Goal: Task Accomplishment & Management: Manage account settings

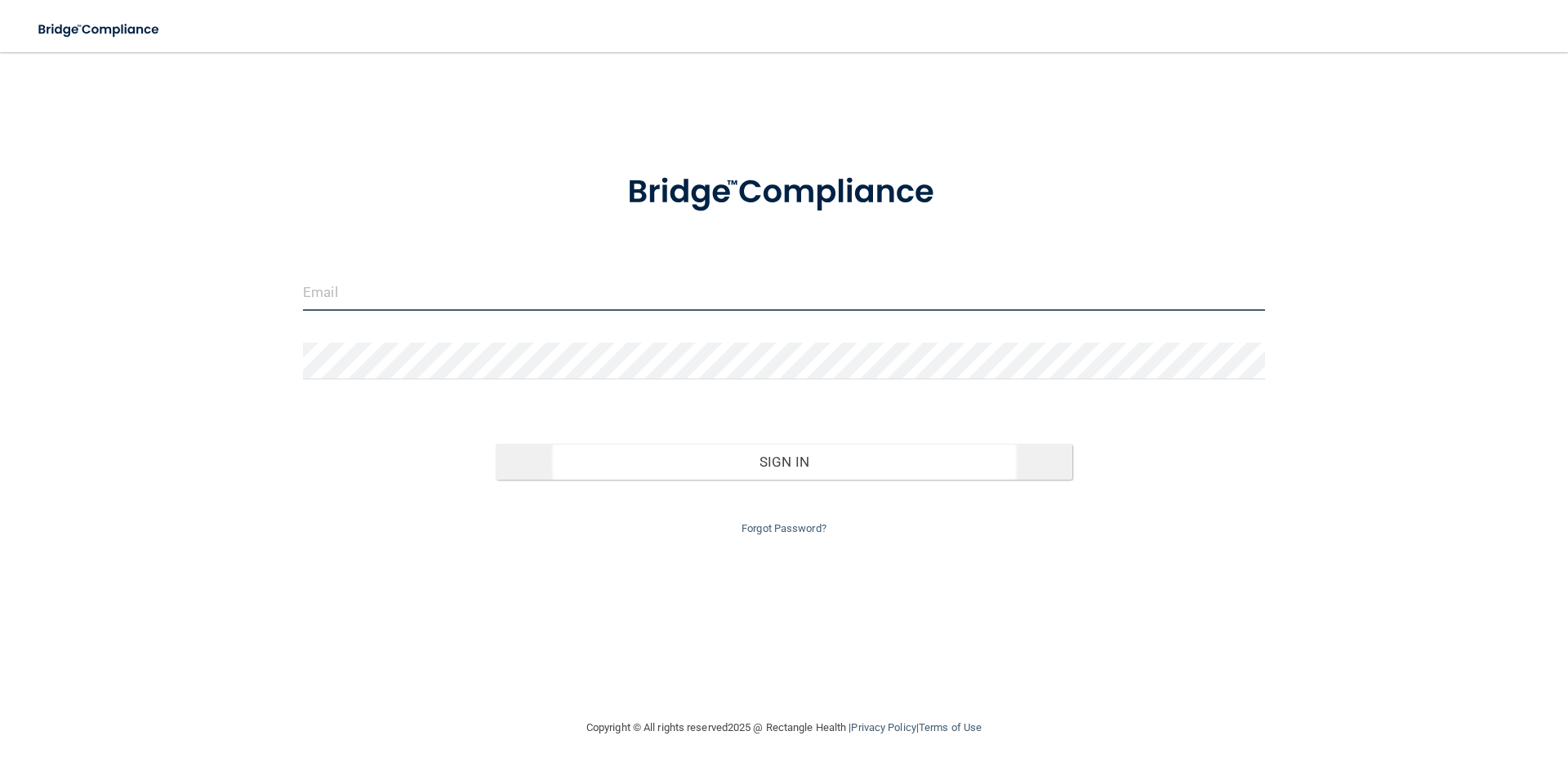
type input "[EMAIL_ADDRESS][PERSON_NAME][DOMAIN_NAME]"
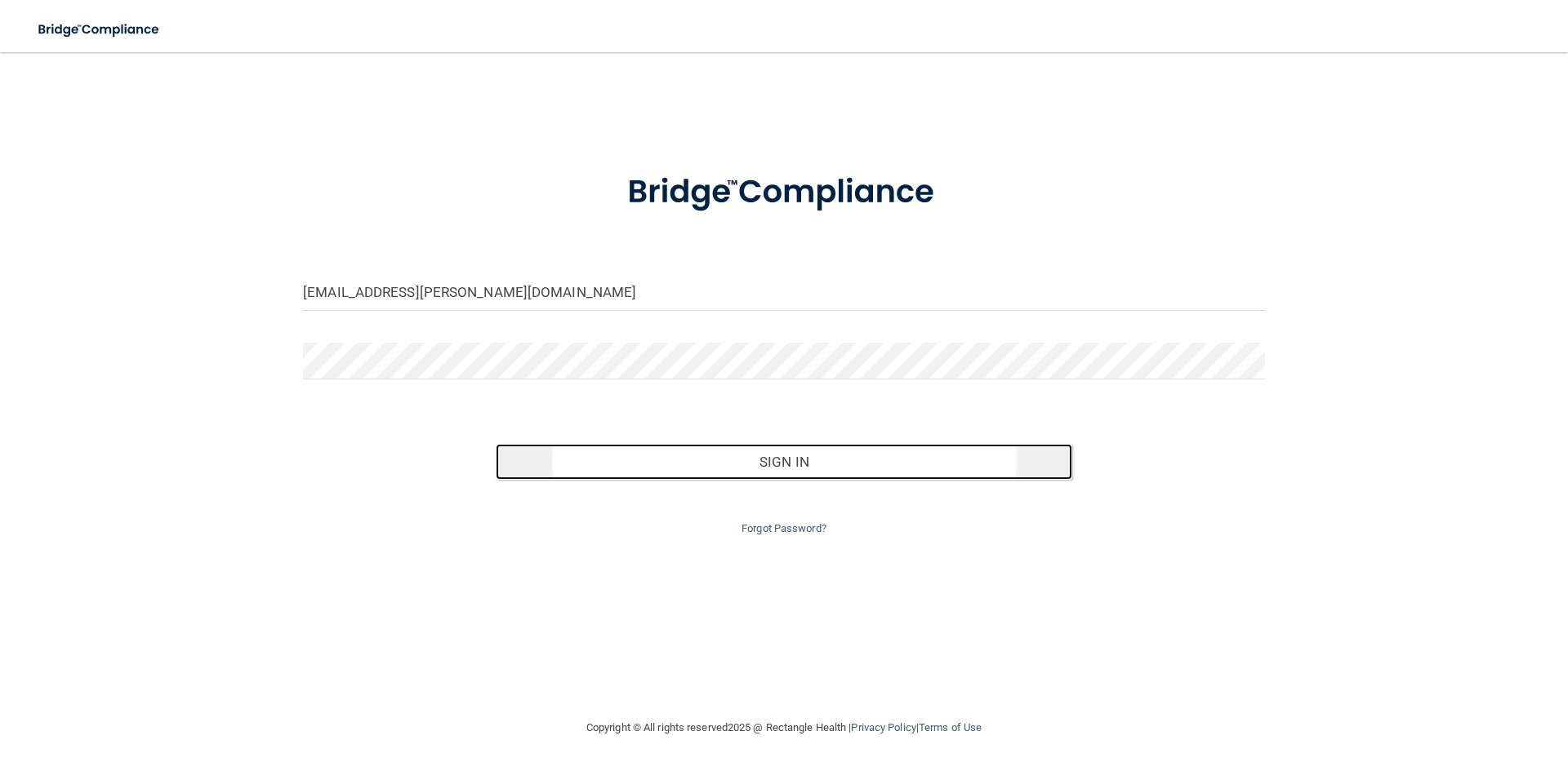
click at [744, 478] on button "Sign In" at bounding box center [784, 462] width 578 height 36
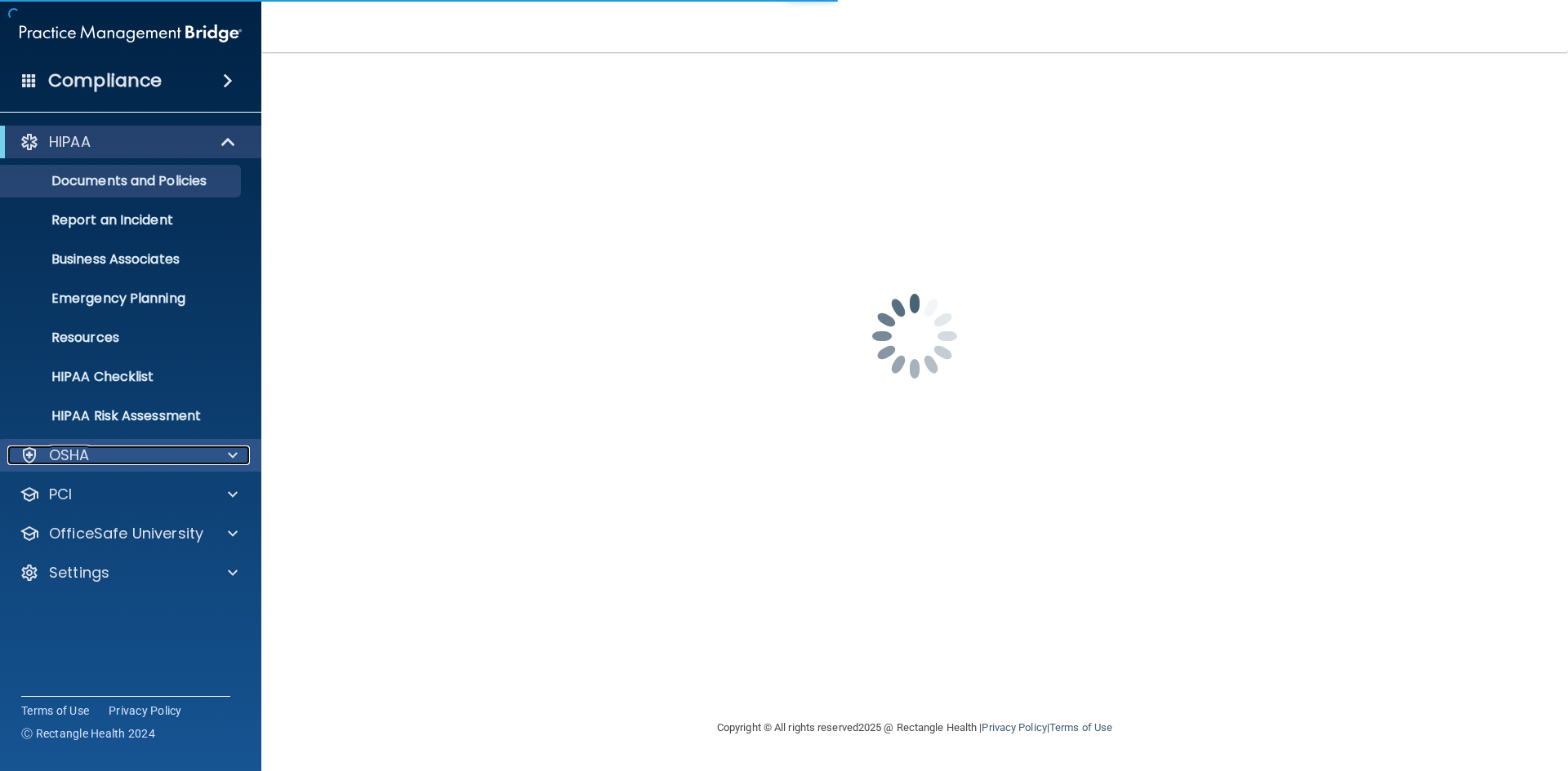
click at [148, 450] on div "OSHA" at bounding box center [108, 455] width 203 height 20
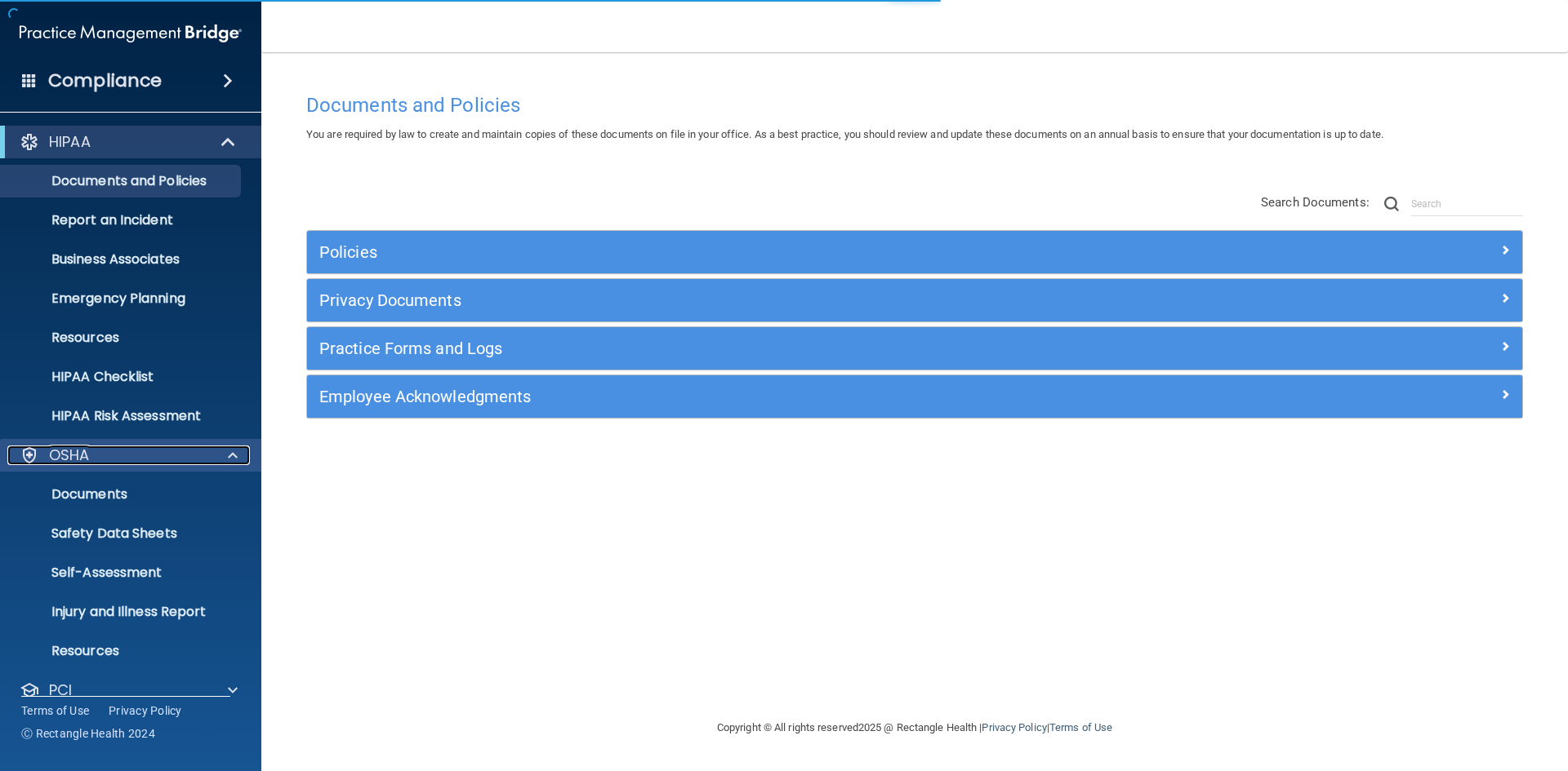
click at [148, 452] on div "OSHA" at bounding box center [108, 455] width 203 height 20
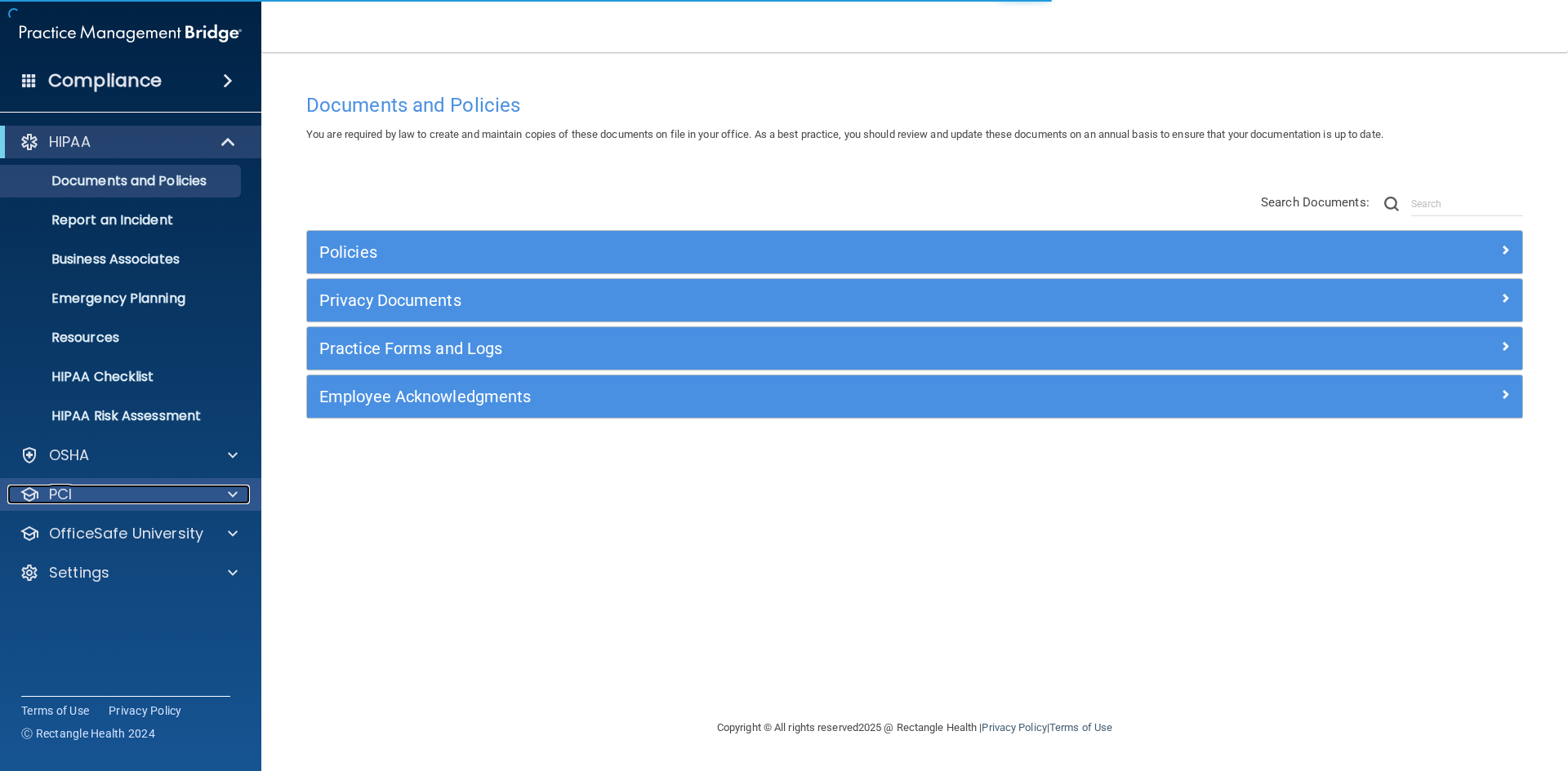
click at [162, 494] on div "PCI" at bounding box center [108, 494] width 203 height 20
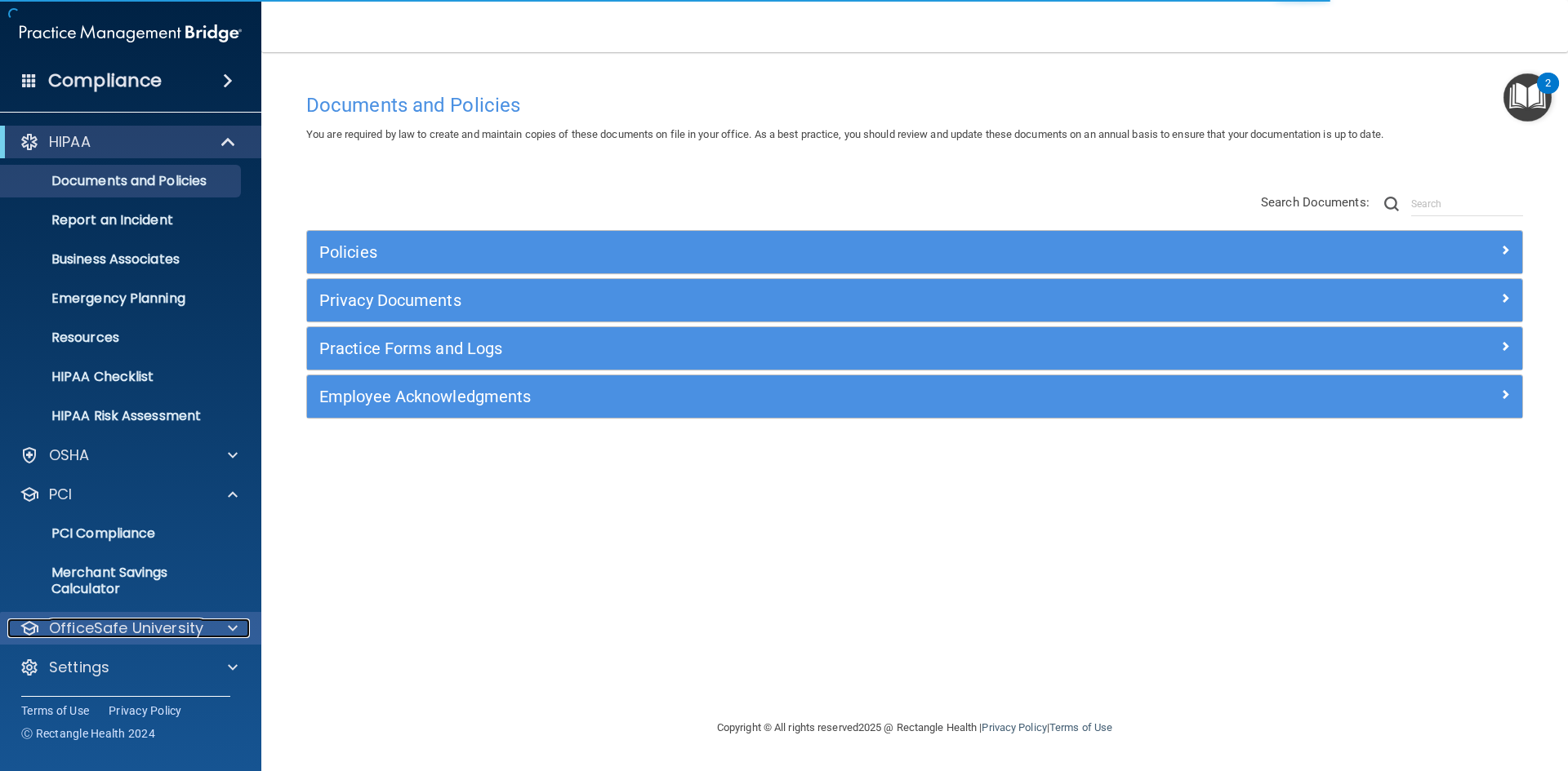
click at [153, 626] on p "OfficeSafe University" at bounding box center [126, 628] width 154 height 20
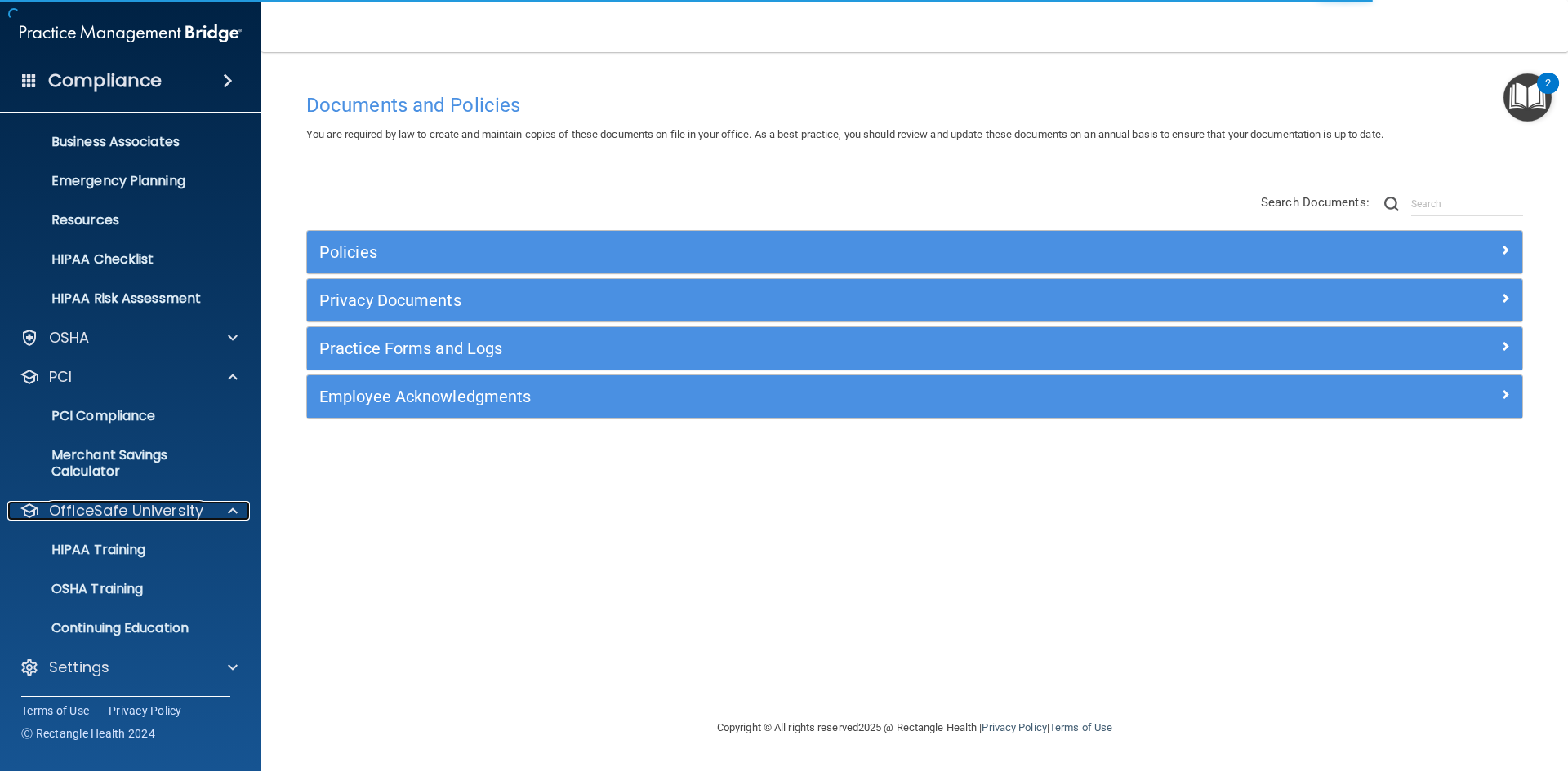
scroll to position [119, 0]
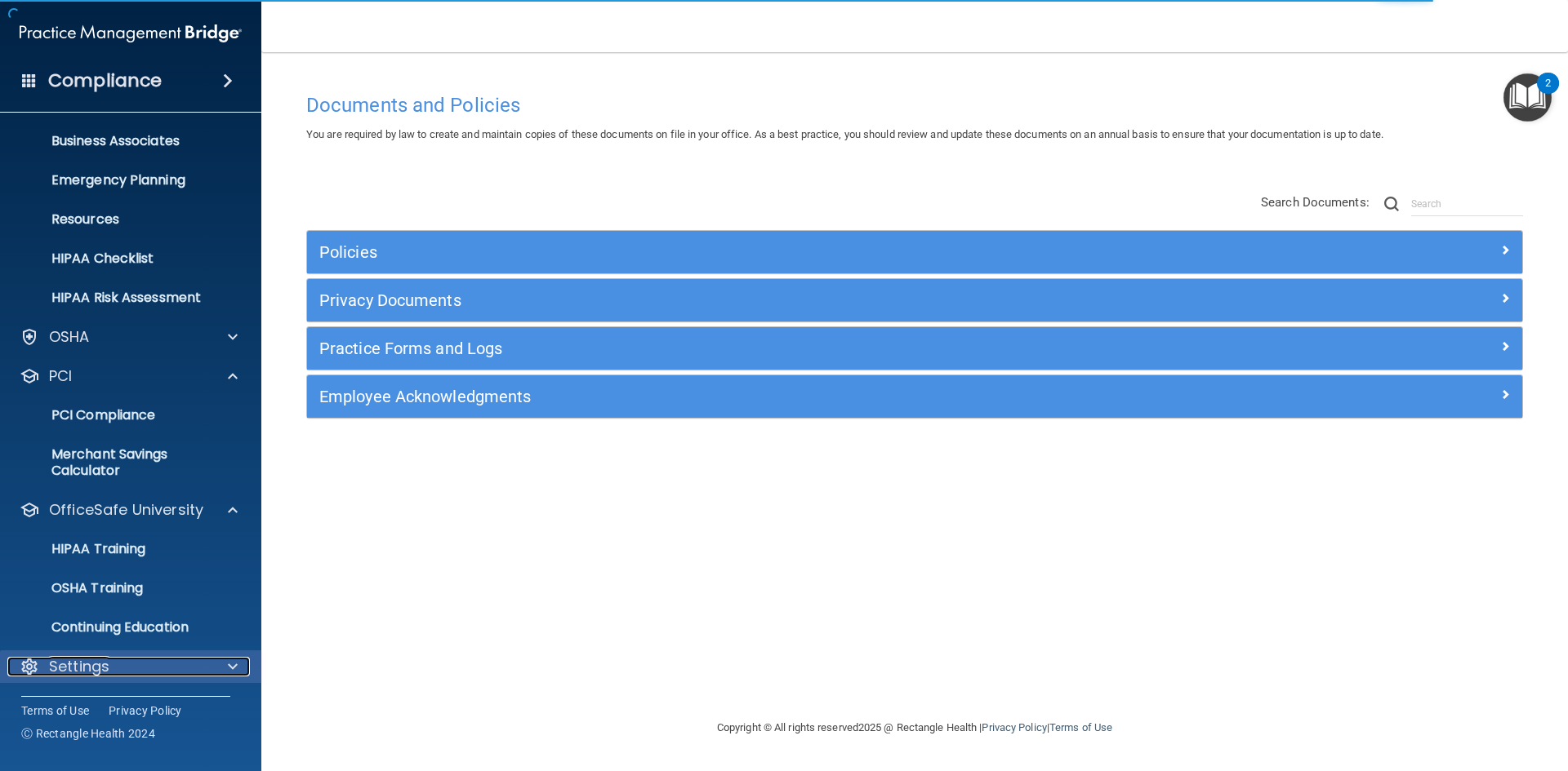
click at [153, 664] on div "Settings" at bounding box center [108, 667] width 203 height 20
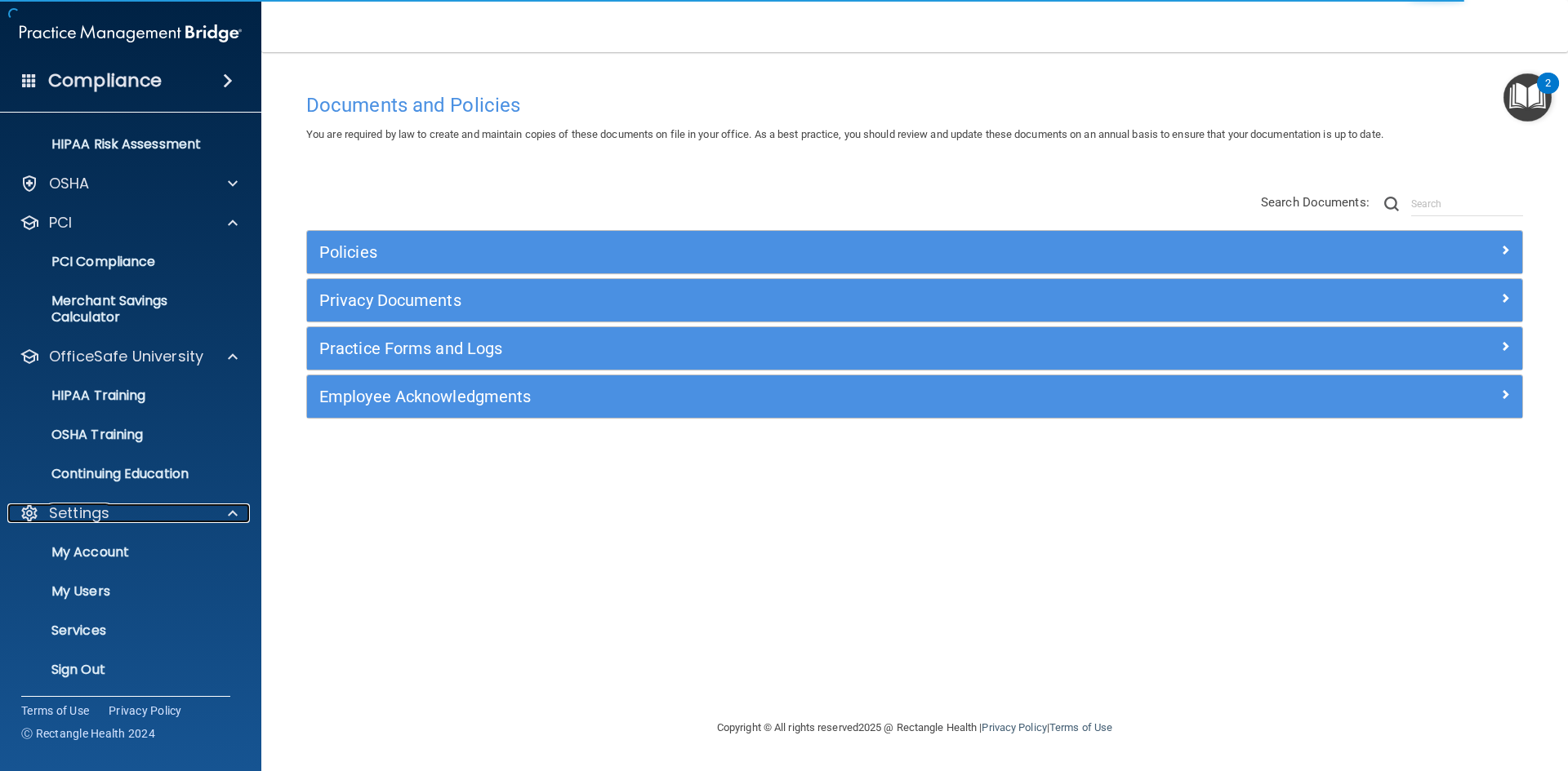
scroll to position [275, 0]
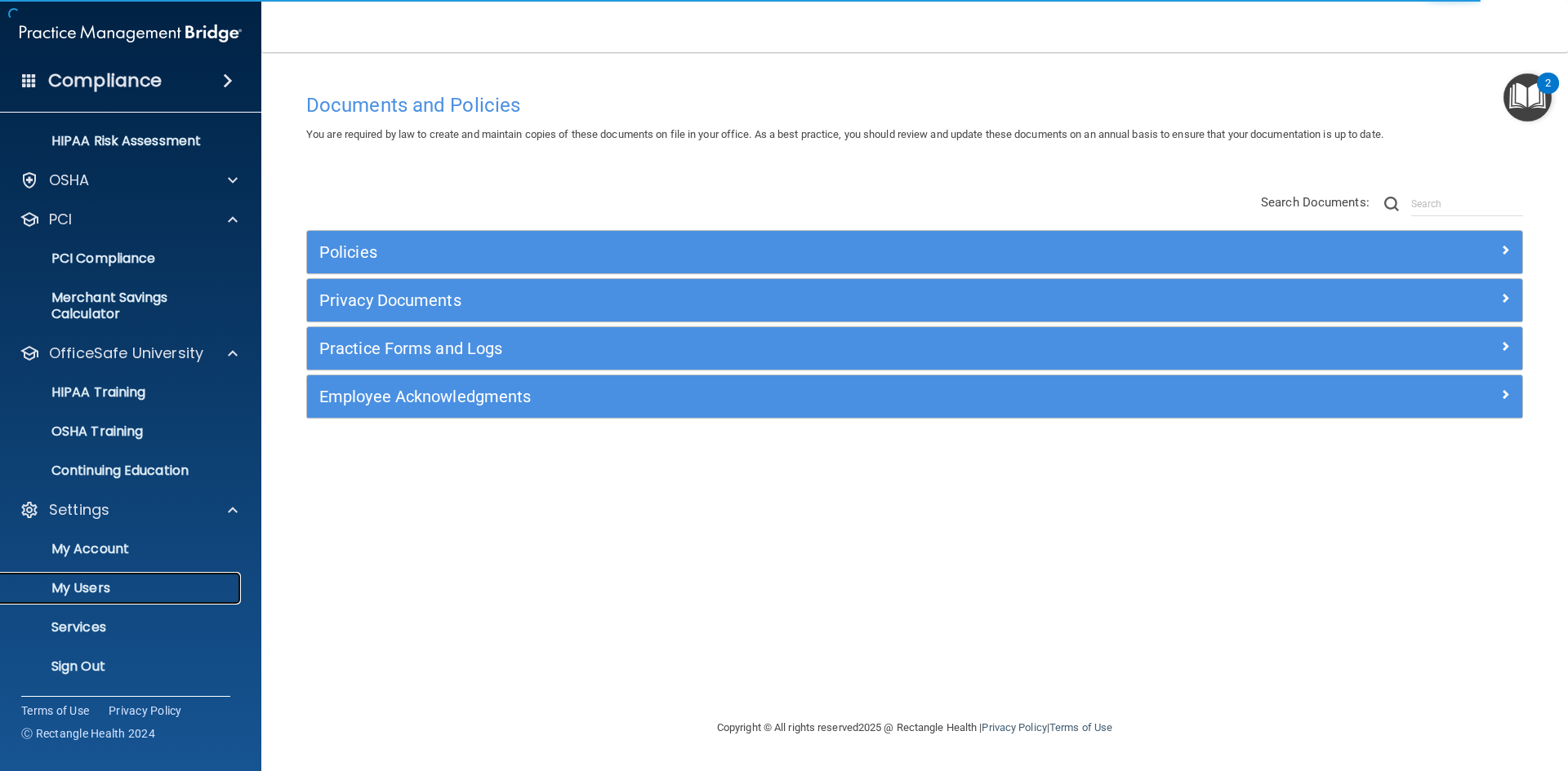
click at [151, 589] on p "My Users" at bounding box center [122, 588] width 223 height 16
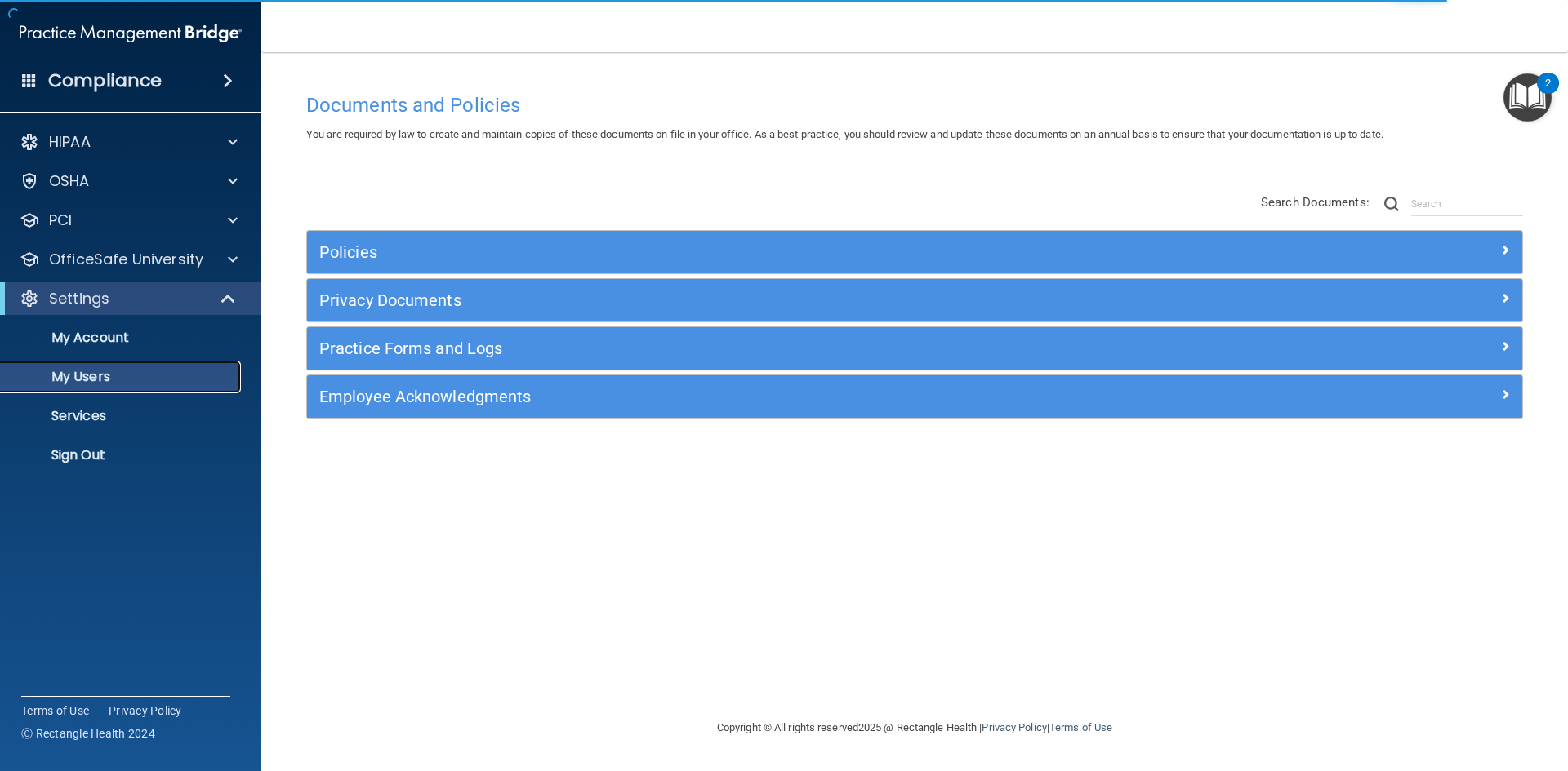
select select "20"
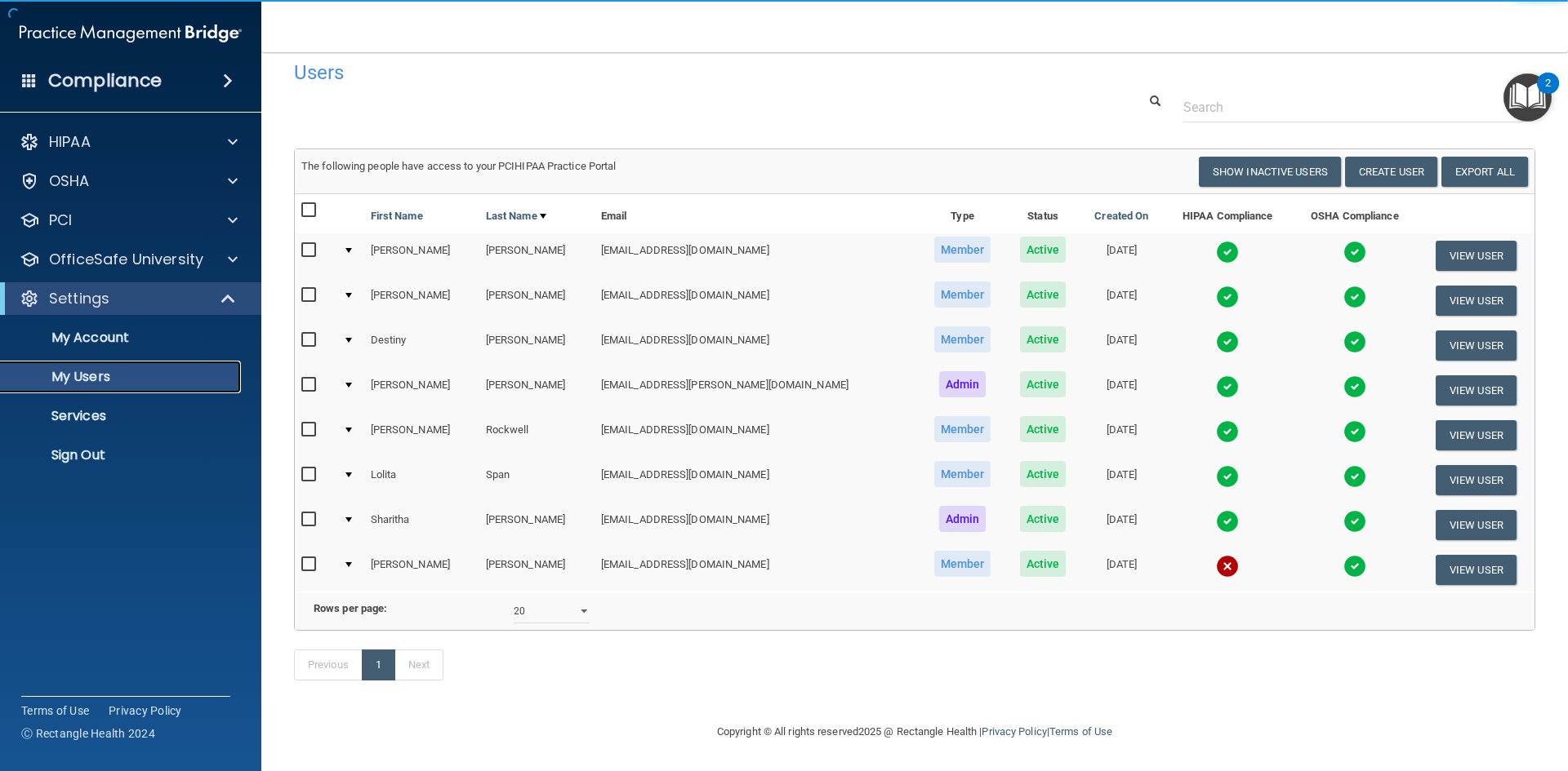
scroll to position [41, 0]
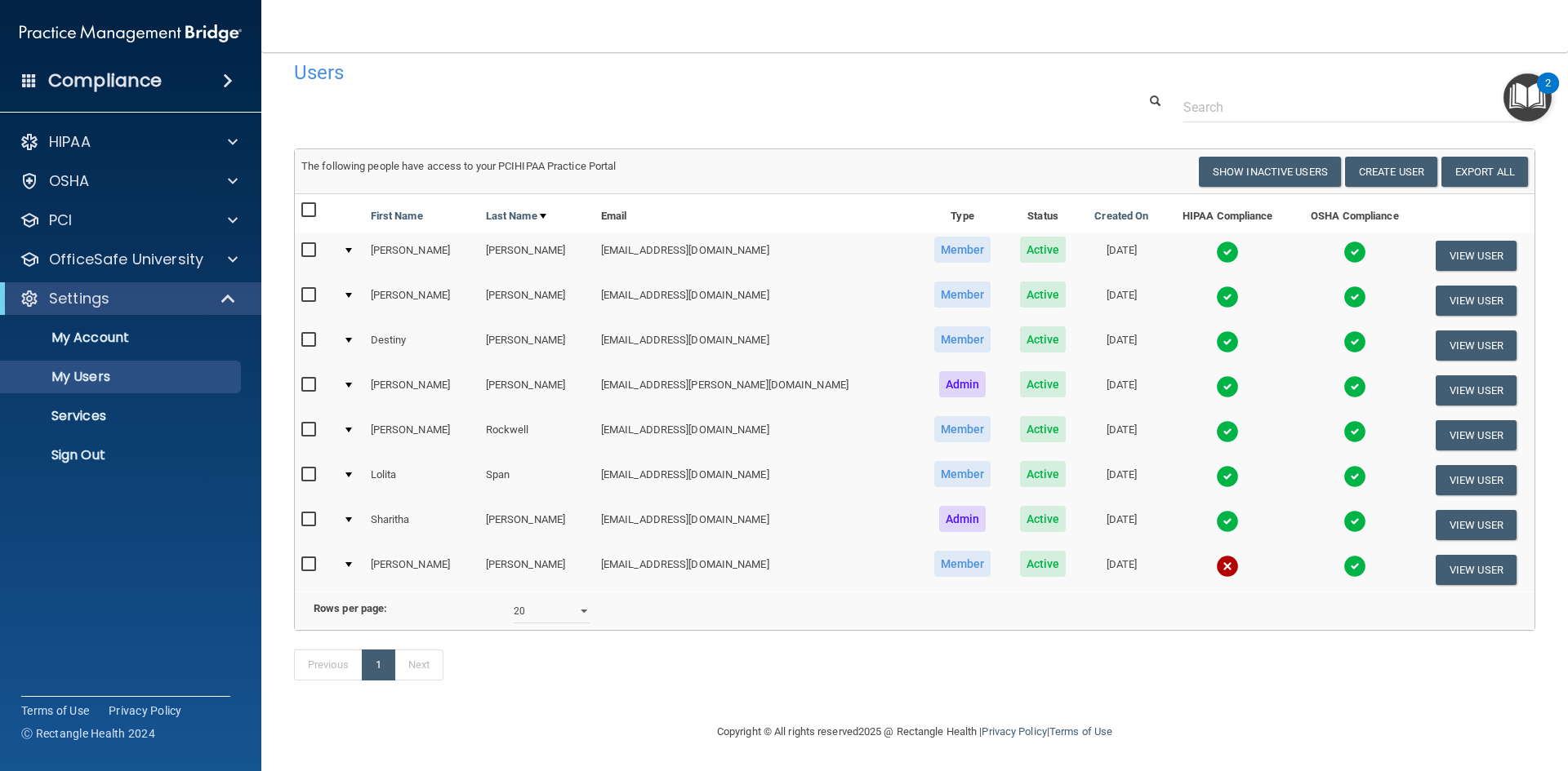
click at [1216, 555] on img at bounding box center [1228, 567] width 23 height 23
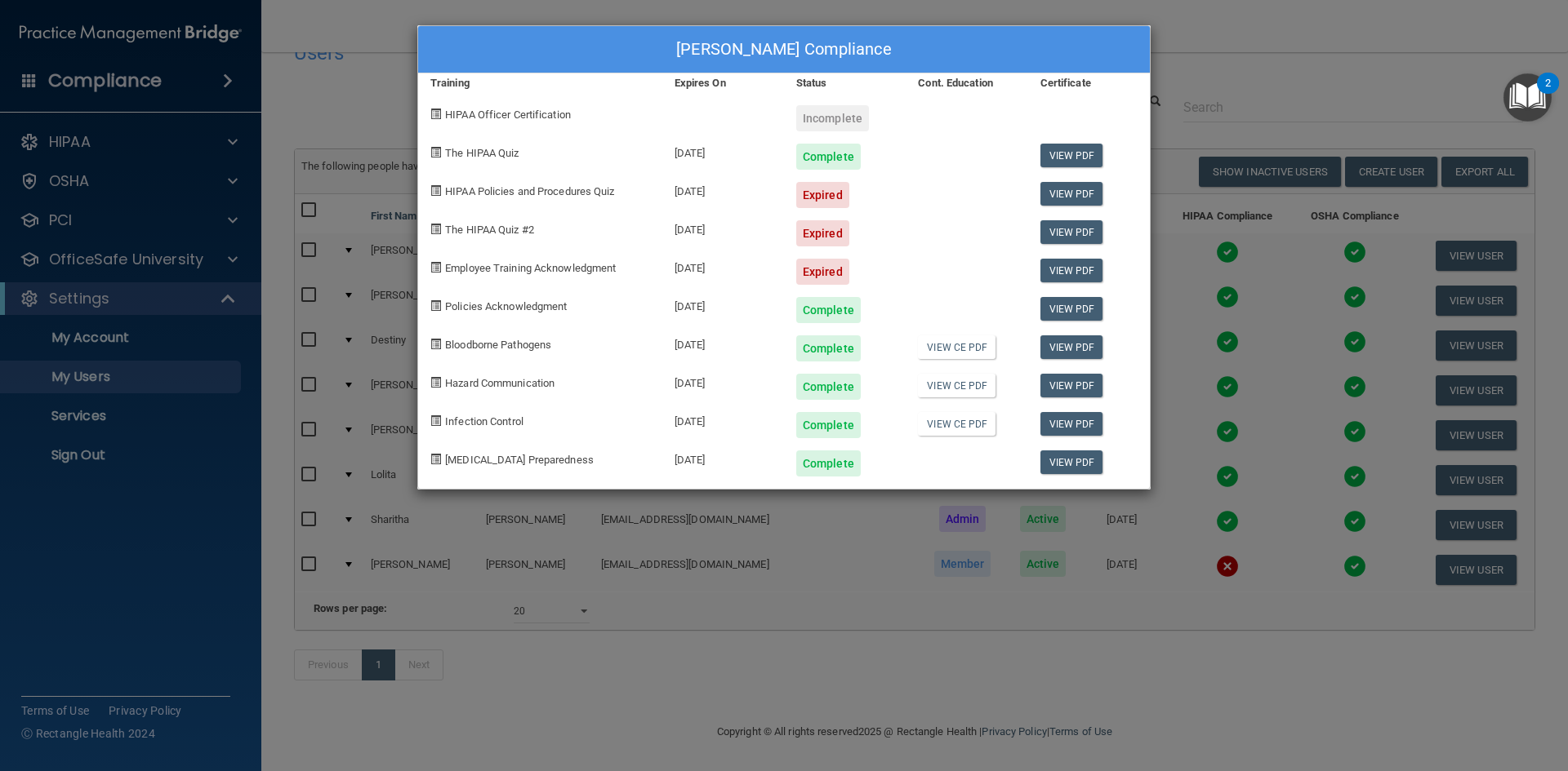
click at [1173, 63] on div "[PERSON_NAME] Compliance Training Expires On Status Cont. Education Certificate…" at bounding box center [784, 386] width 1568 height 771
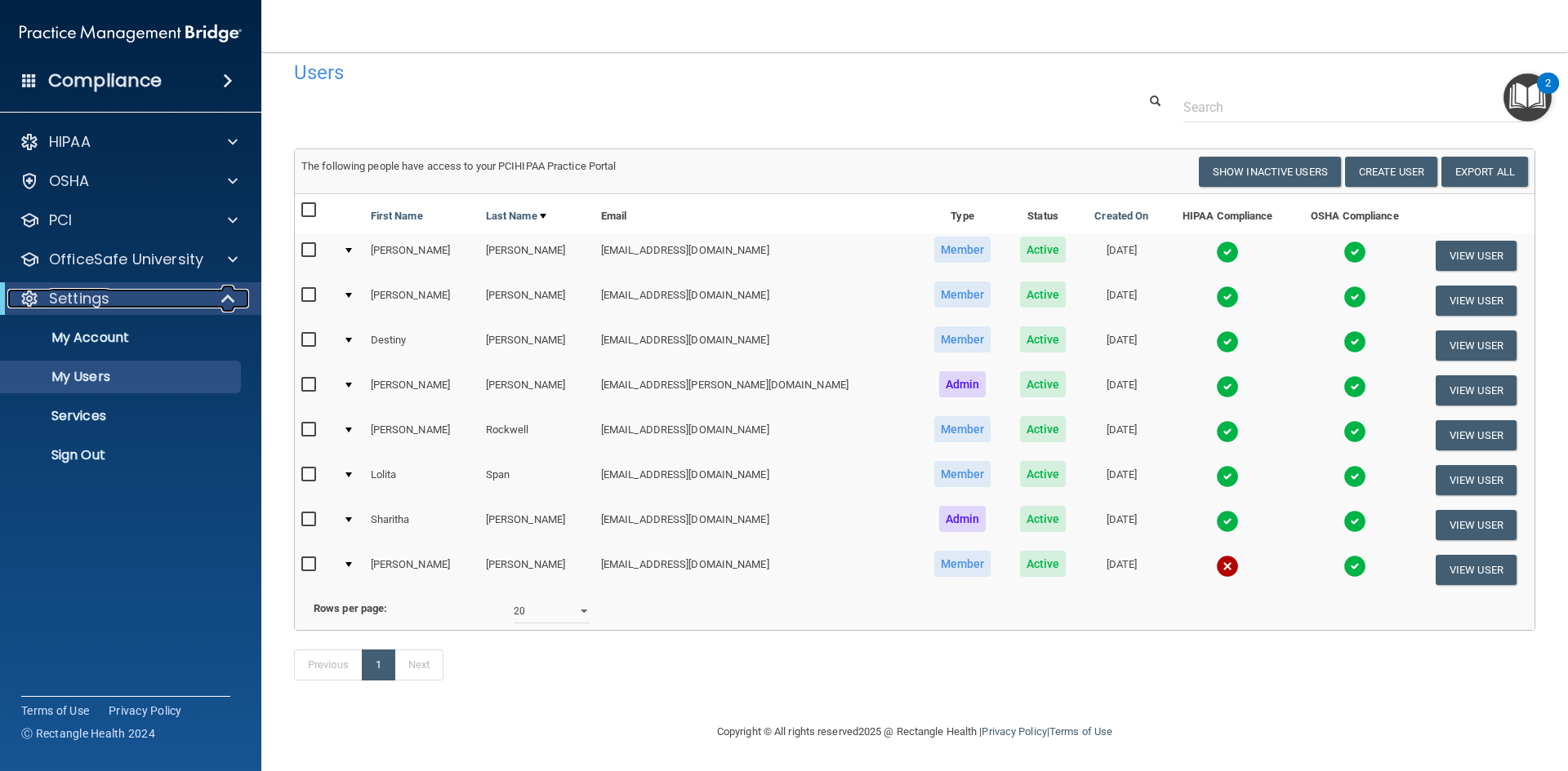
click at [225, 294] on span at bounding box center [230, 299] width 14 height 20
click at [1453, 286] on button "View User" at bounding box center [1476, 301] width 81 height 30
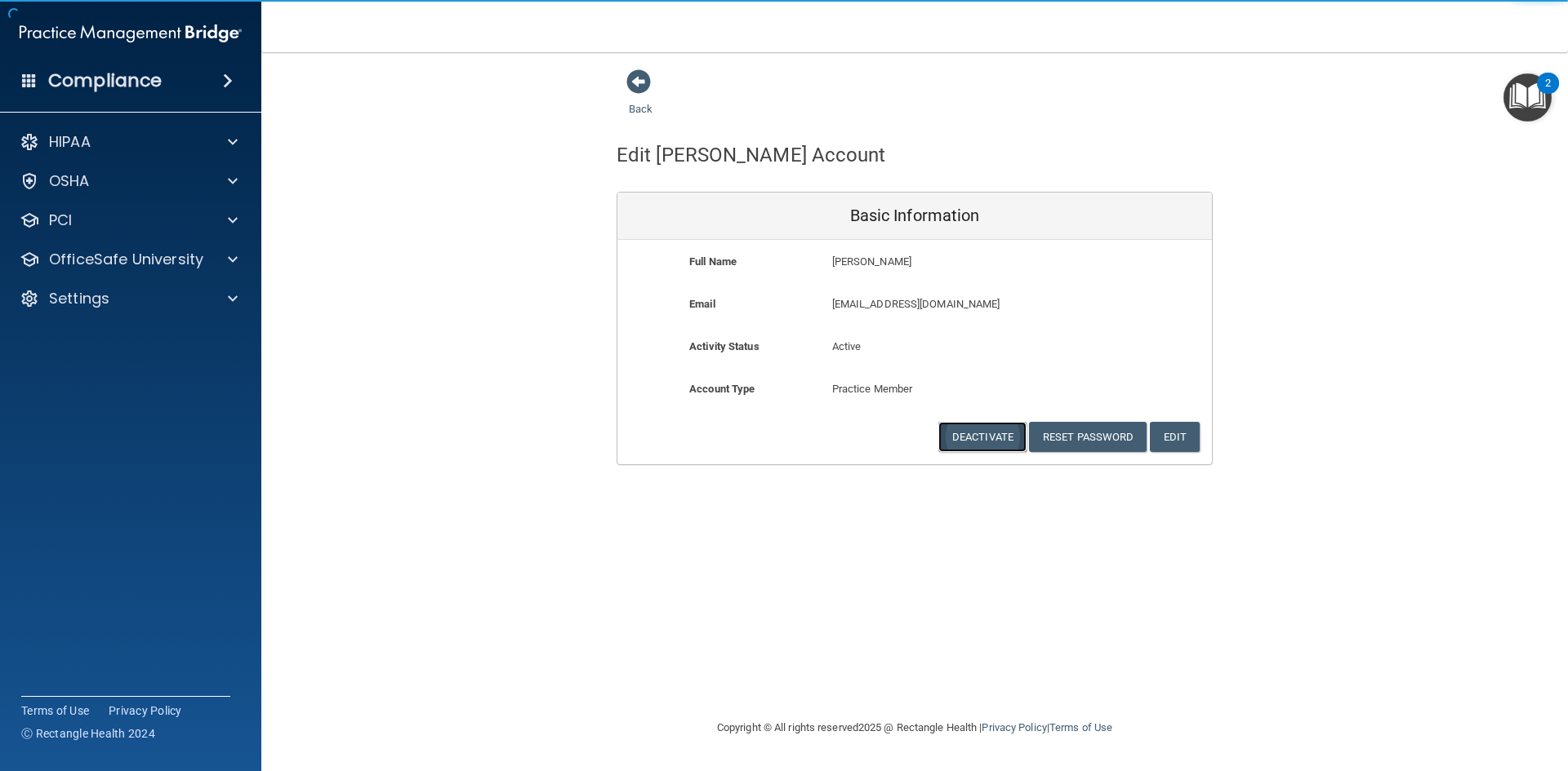
click at [967, 435] on button "Deactivate" at bounding box center [982, 437] width 88 height 30
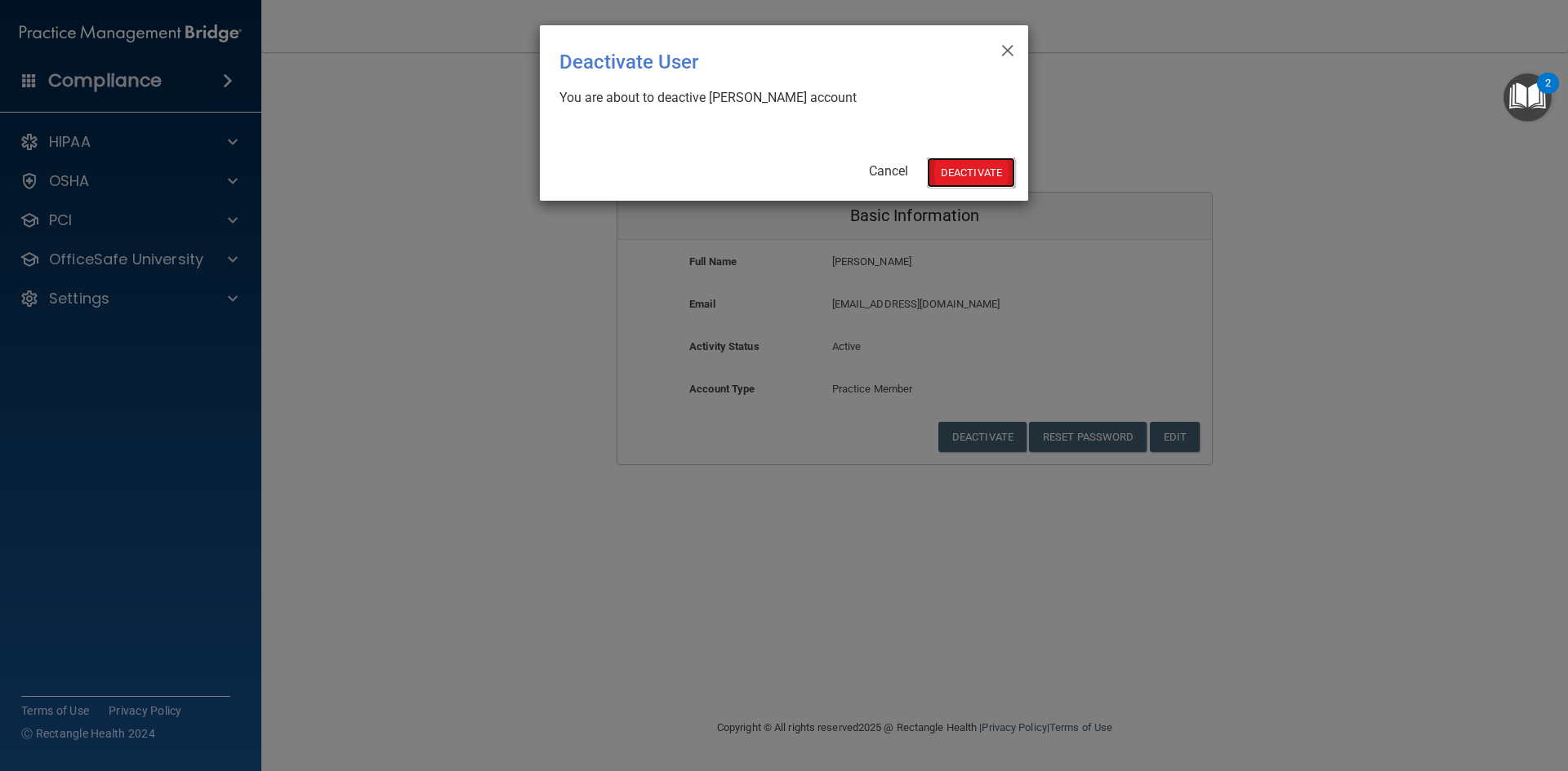
click at [999, 173] on button "Deactivate" at bounding box center [971, 173] width 88 height 30
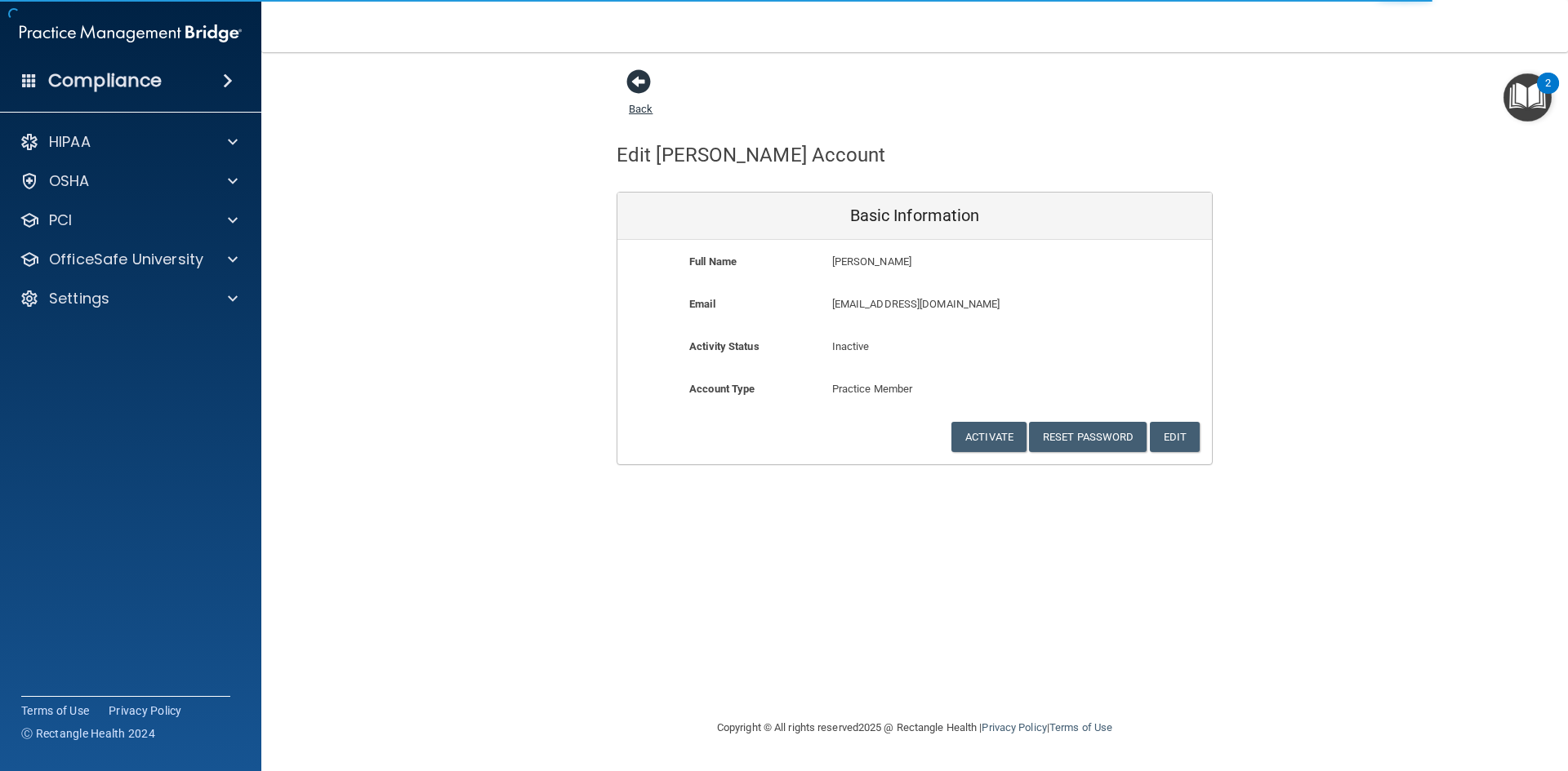
click at [635, 83] on span at bounding box center [638, 81] width 24 height 24
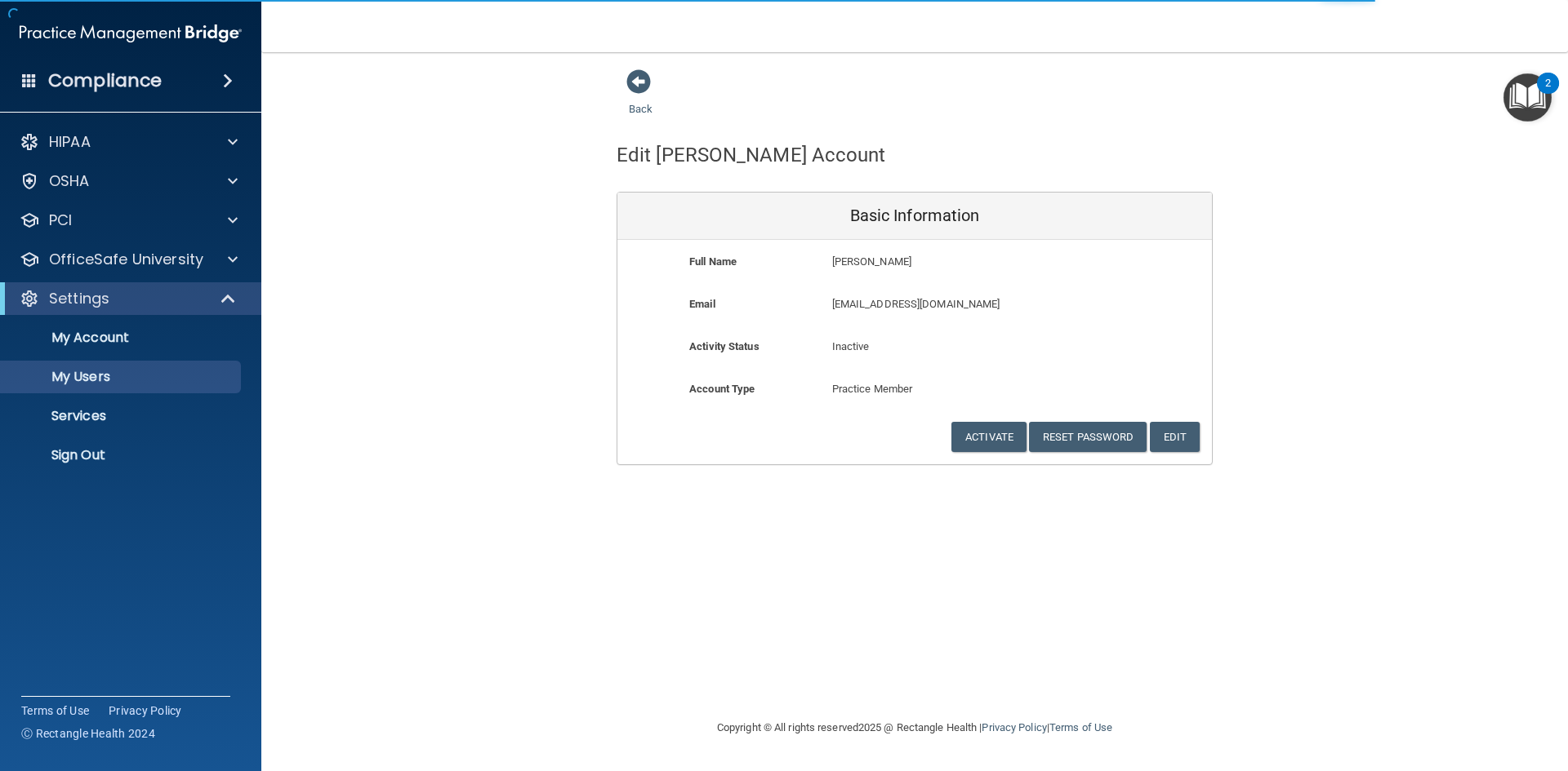
select select "20"
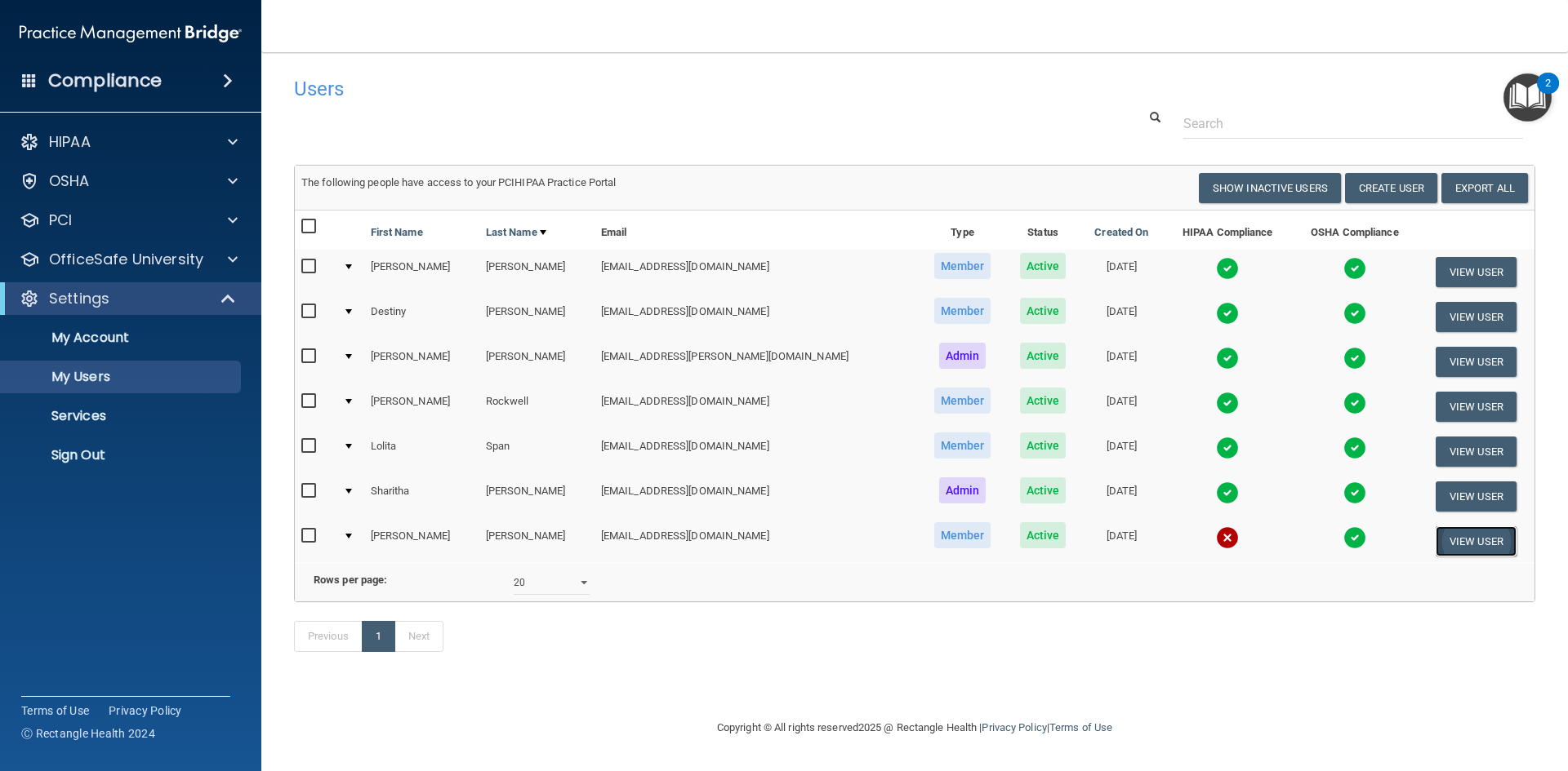
click at [1438, 539] on button "View User" at bounding box center [1476, 542] width 81 height 30
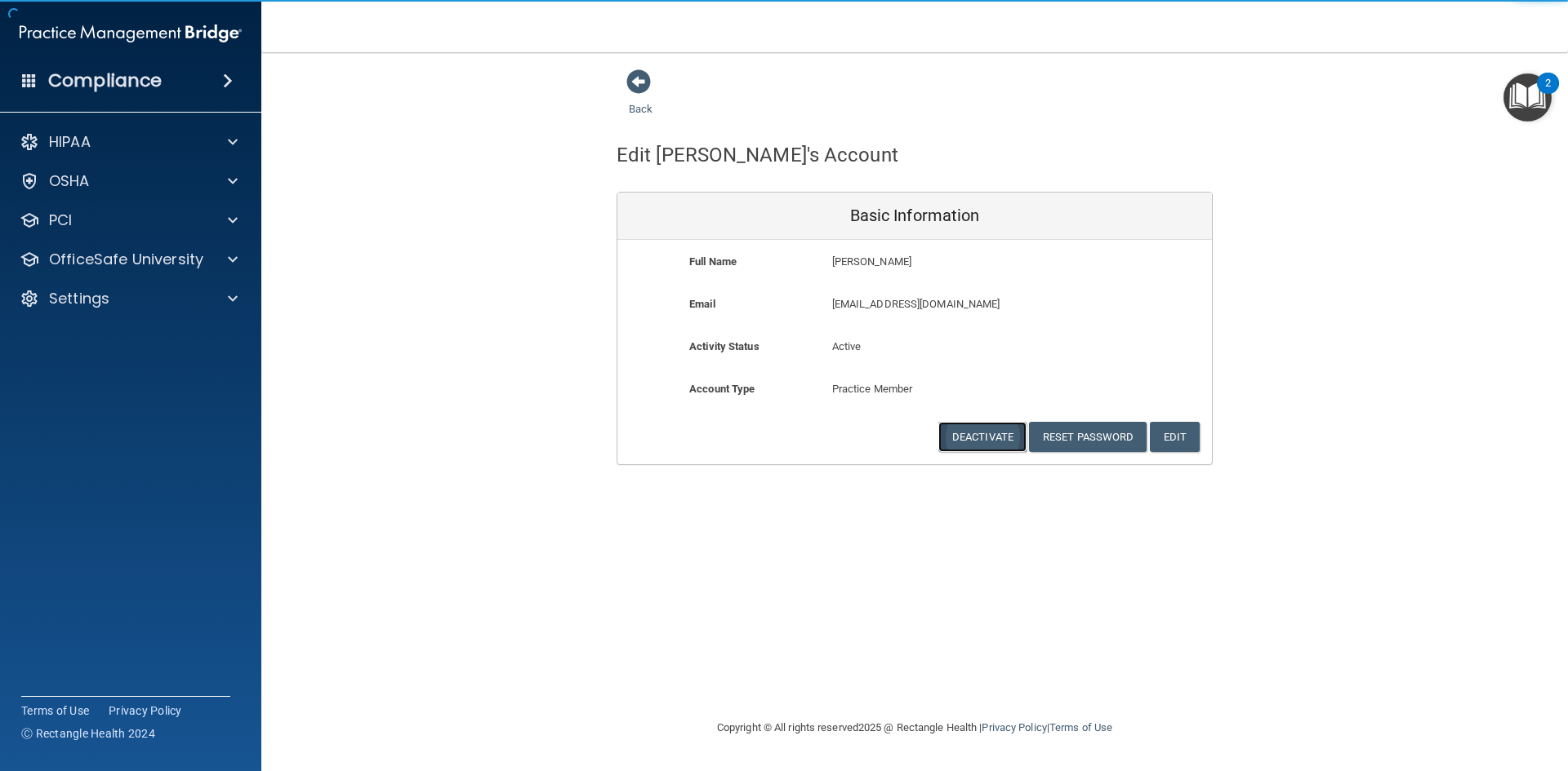
click at [962, 439] on button "Deactivate" at bounding box center [982, 437] width 88 height 30
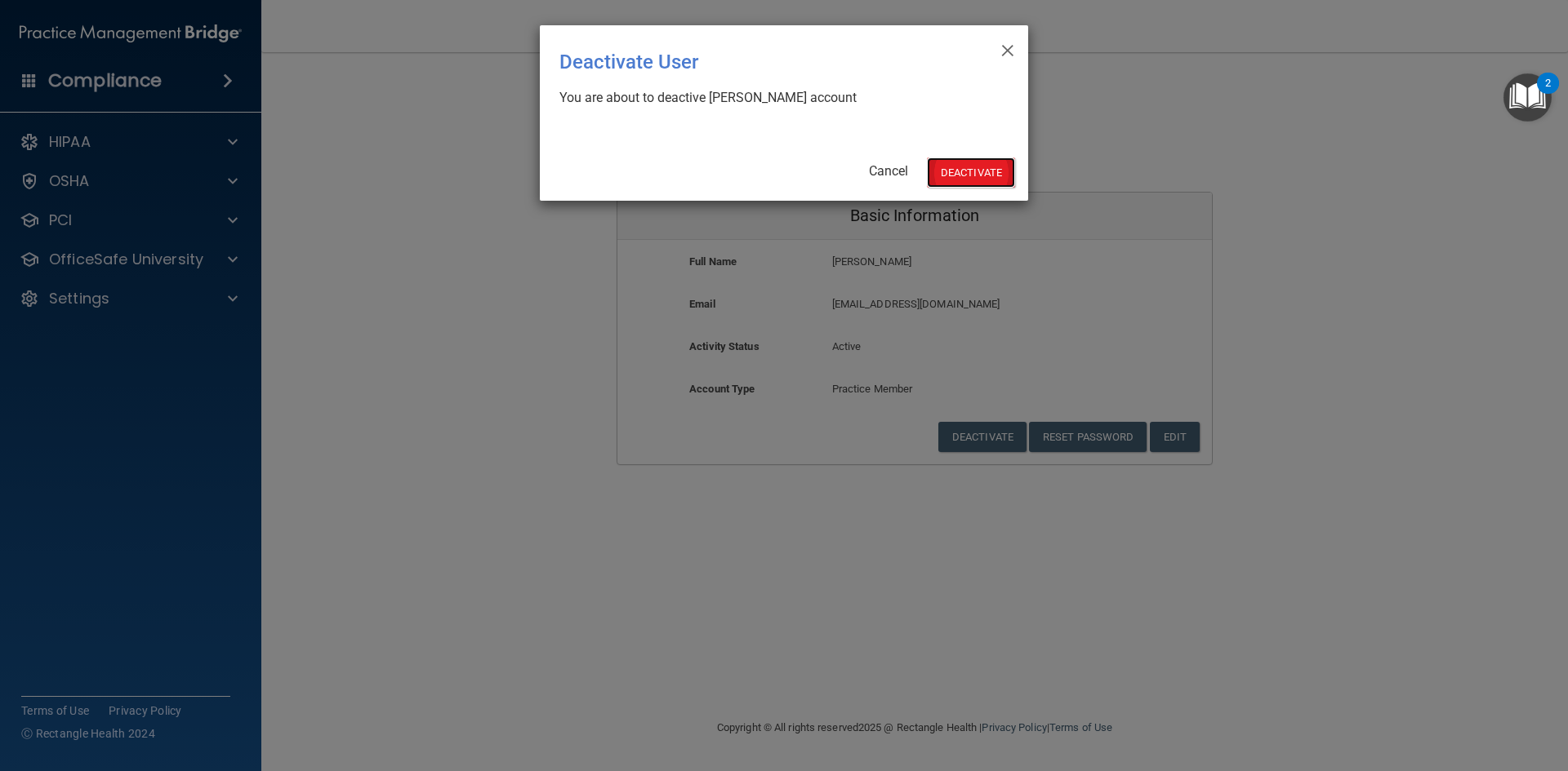
click at [964, 182] on button "Deactivate" at bounding box center [971, 173] width 88 height 30
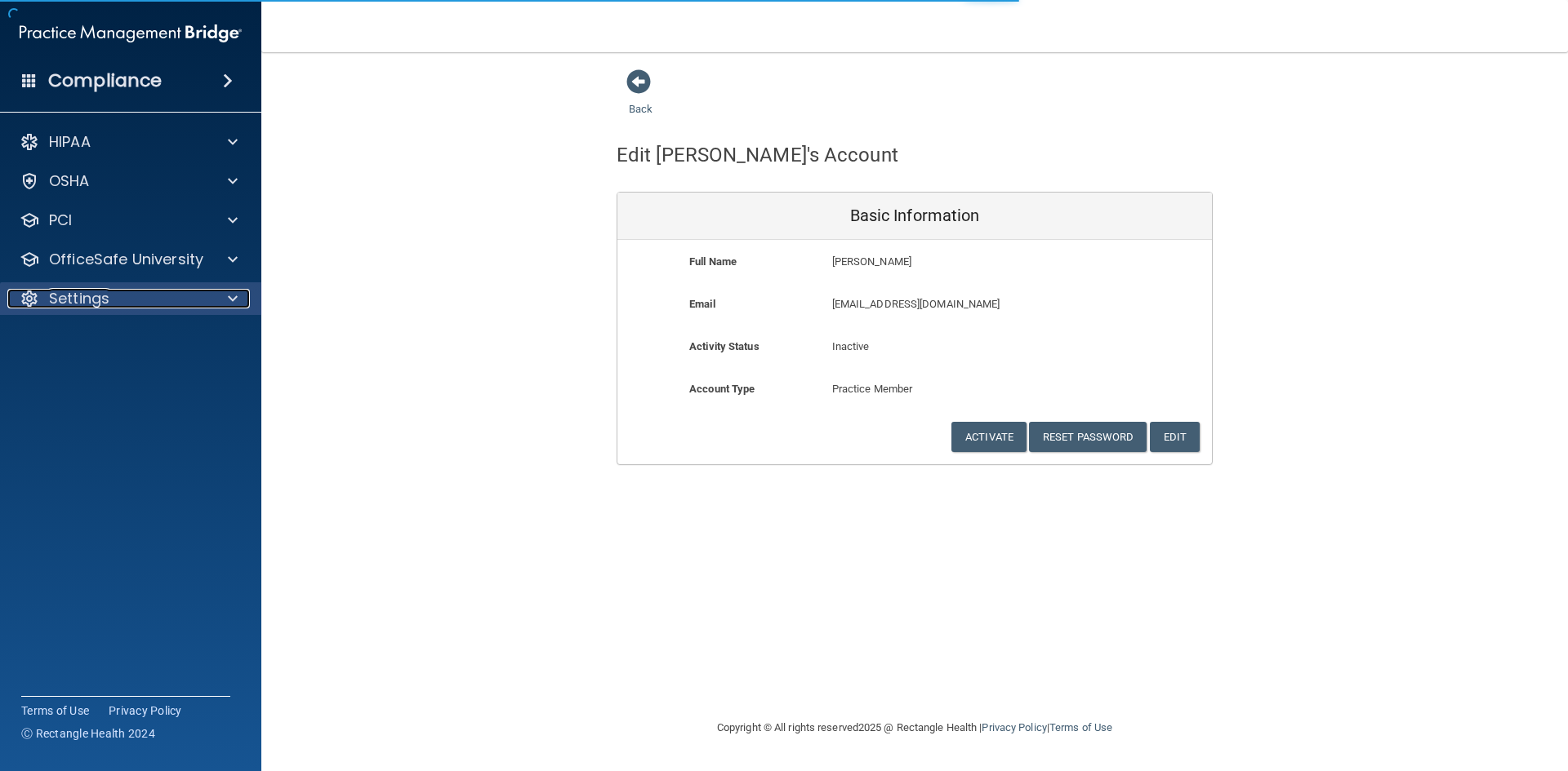
click at [134, 299] on div "Settings" at bounding box center [108, 299] width 203 height 20
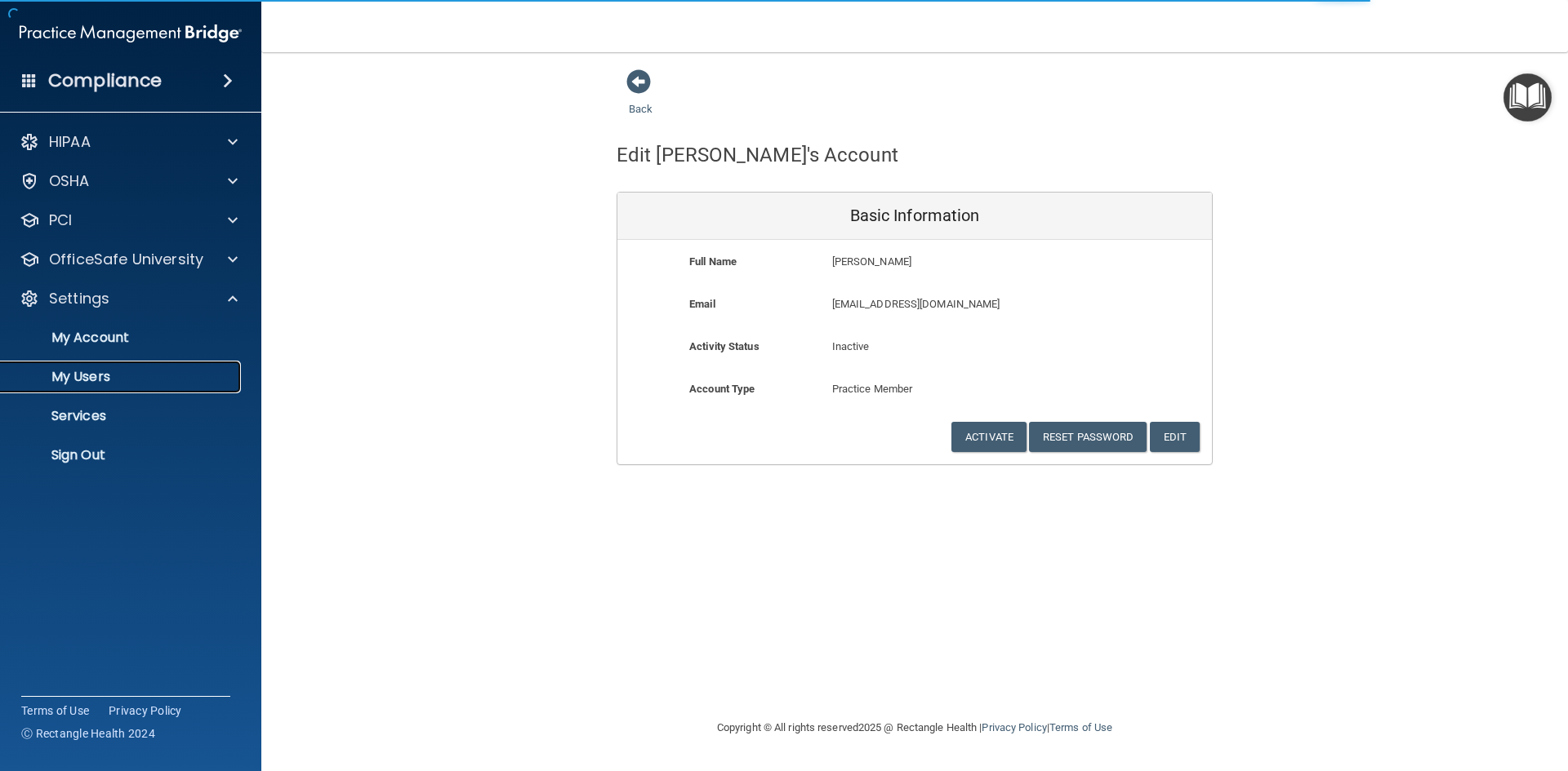
click at [174, 376] on p "My Users" at bounding box center [122, 377] width 223 height 16
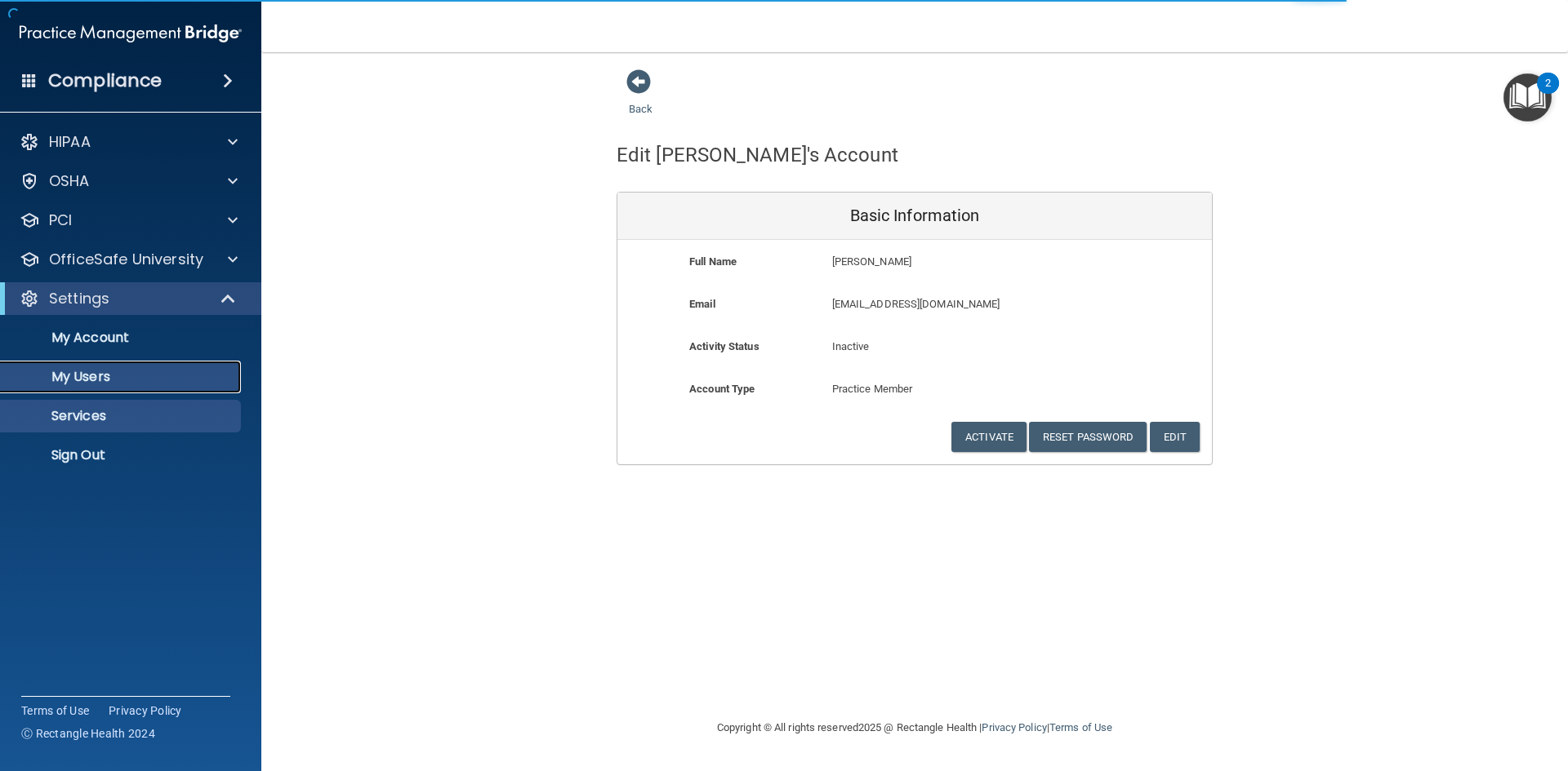
select select "20"
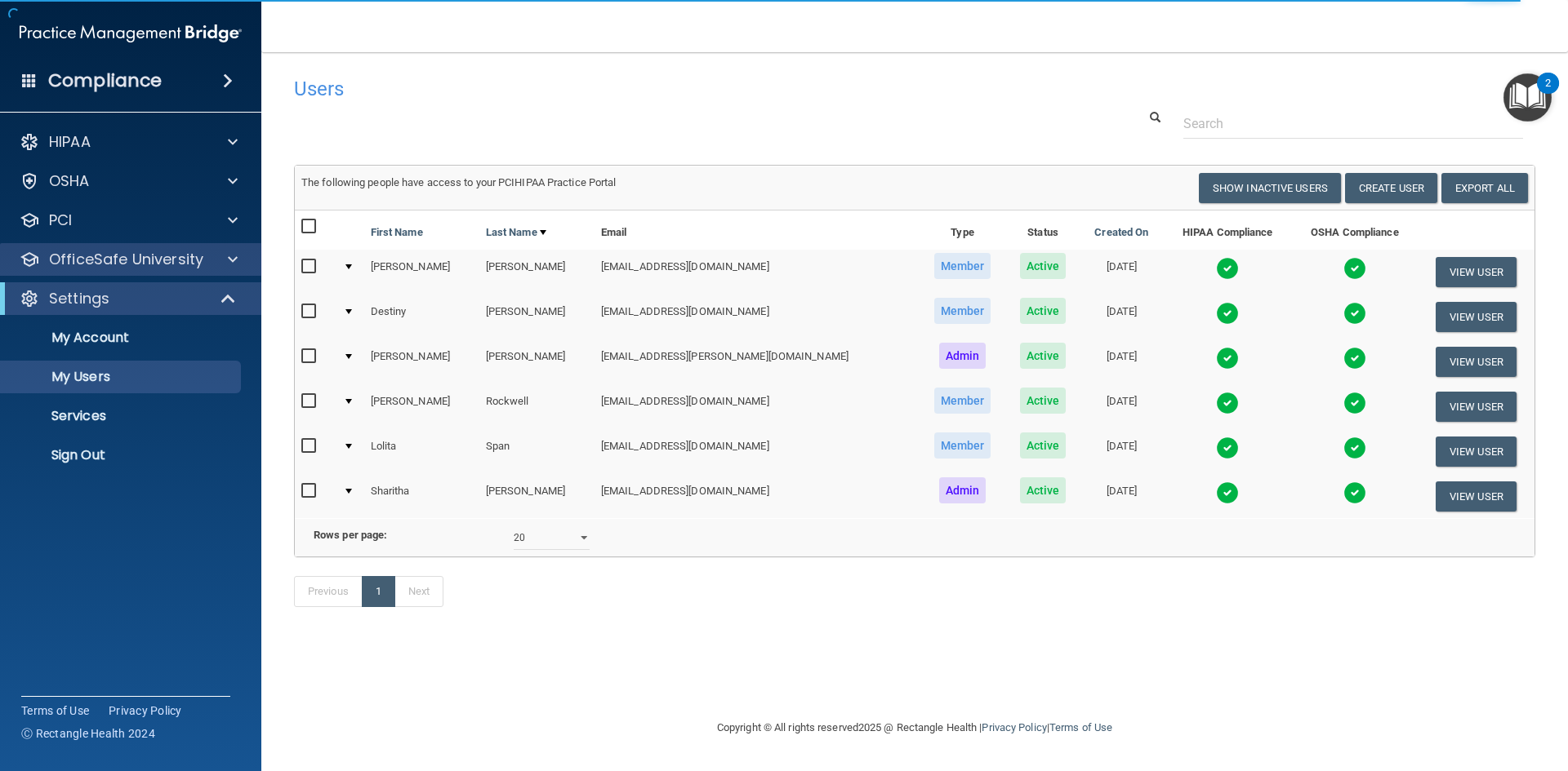
click at [132, 271] on div "OfficeSafe University" at bounding box center [131, 260] width 263 height 33
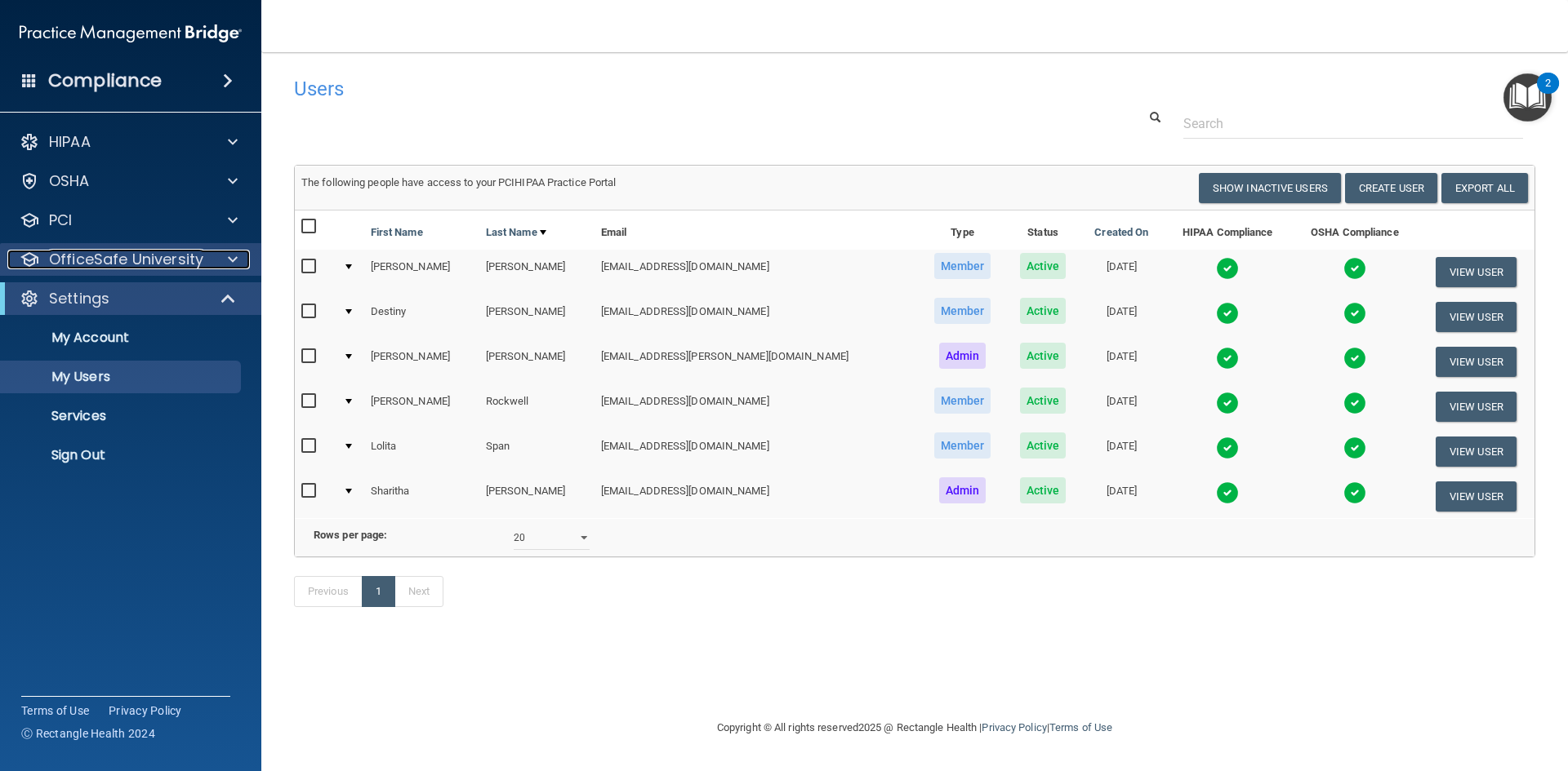
click at [229, 260] on span at bounding box center [232, 260] width 10 height 20
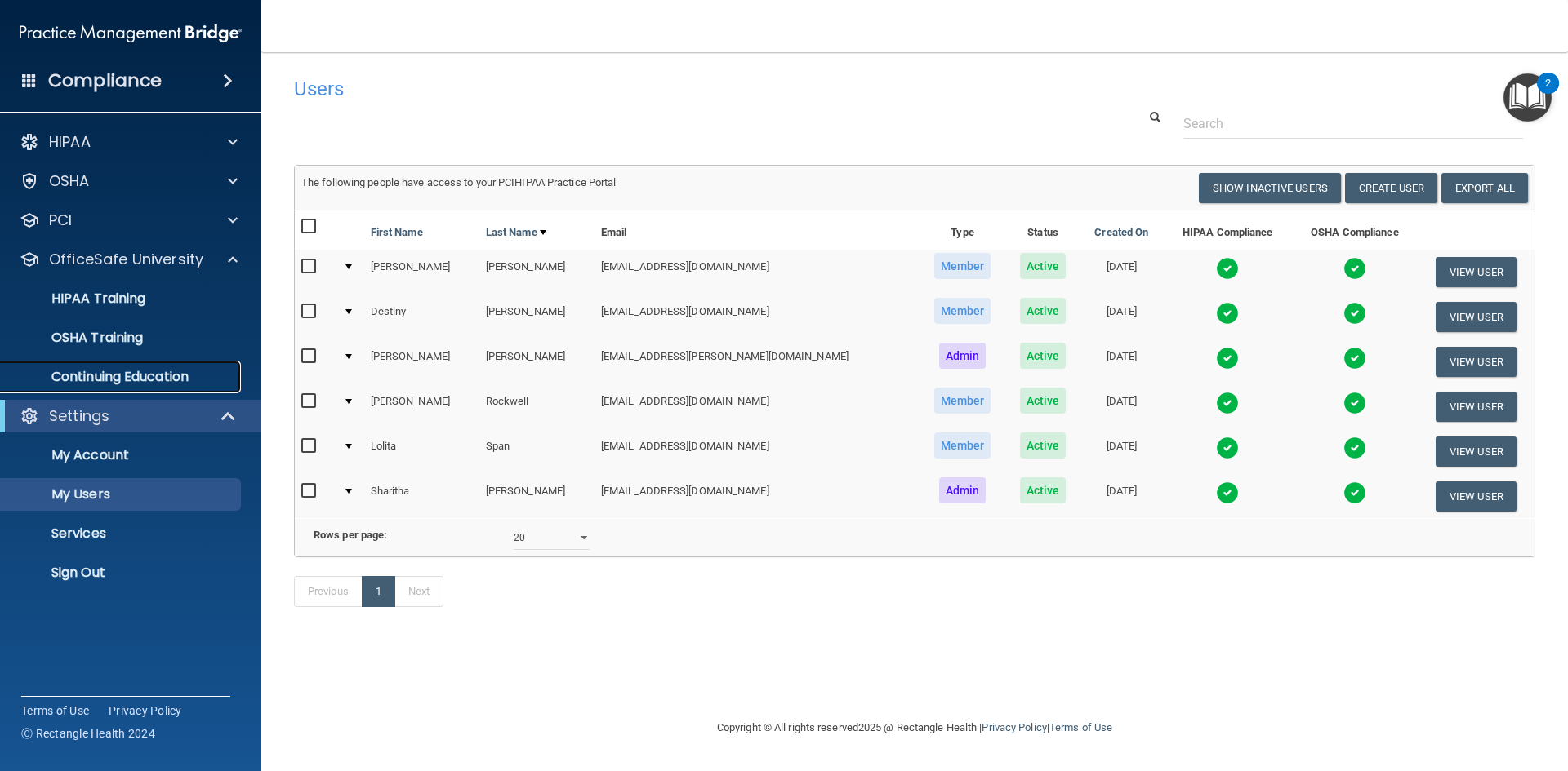
click at [175, 370] on p "Continuing Education" at bounding box center [122, 377] width 223 height 16
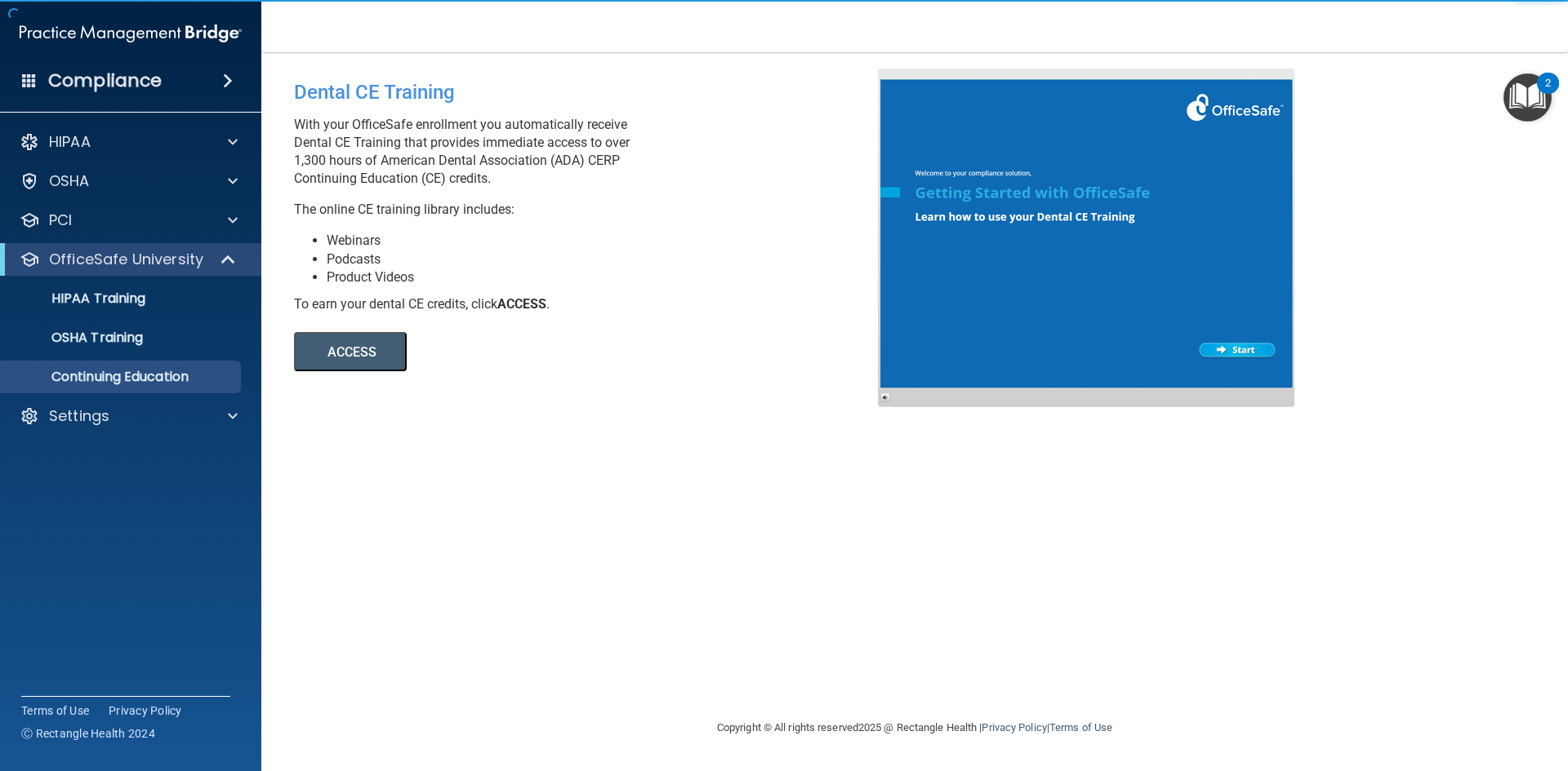
click at [384, 362] on button "ACCESS" at bounding box center [350, 352] width 113 height 39
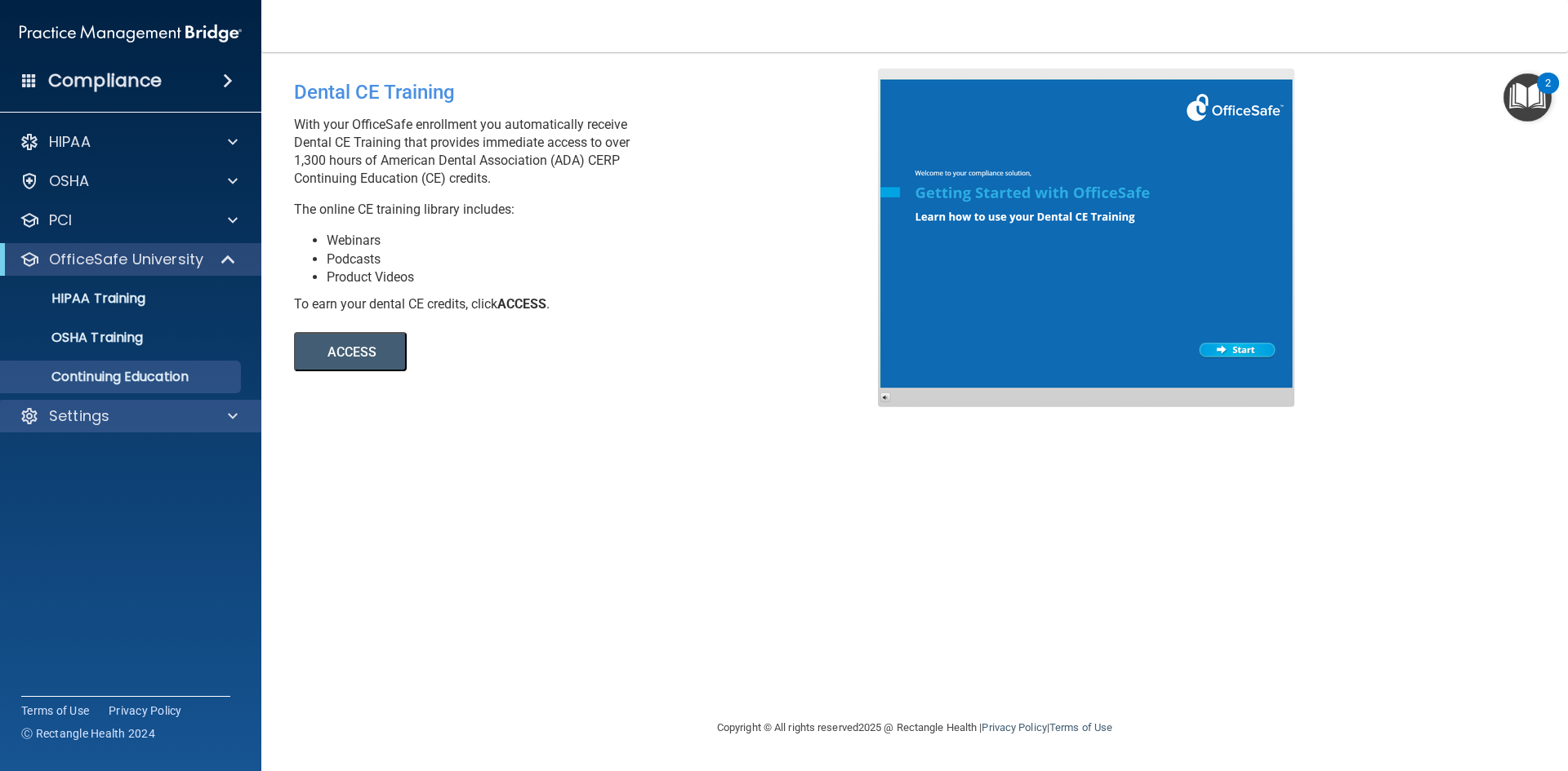
click at [100, 405] on div "Settings" at bounding box center [131, 416] width 263 height 33
click at [108, 417] on p "Settings" at bounding box center [79, 417] width 61 height 20
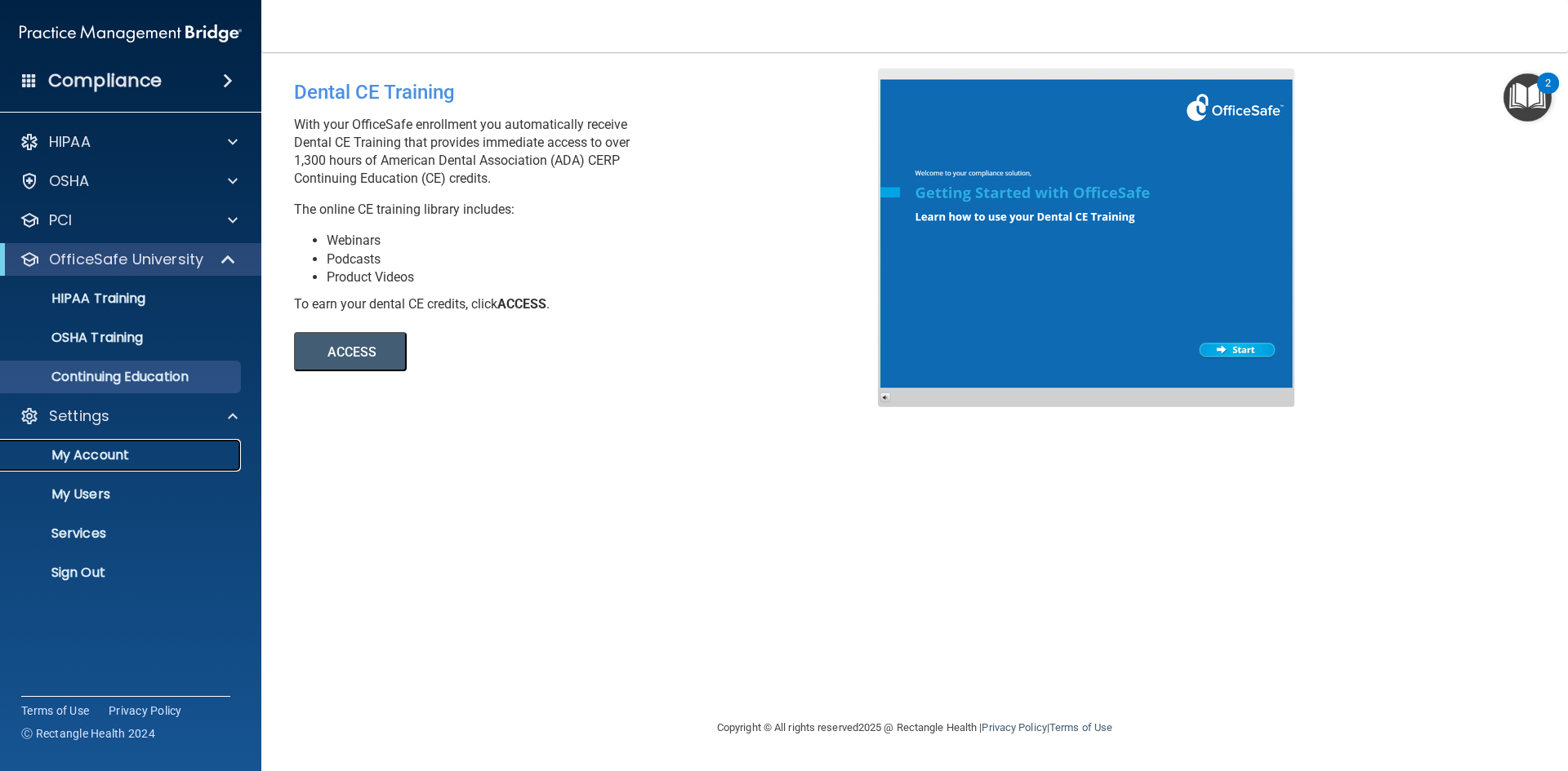
click at [109, 457] on p "My Account" at bounding box center [122, 455] width 223 height 16
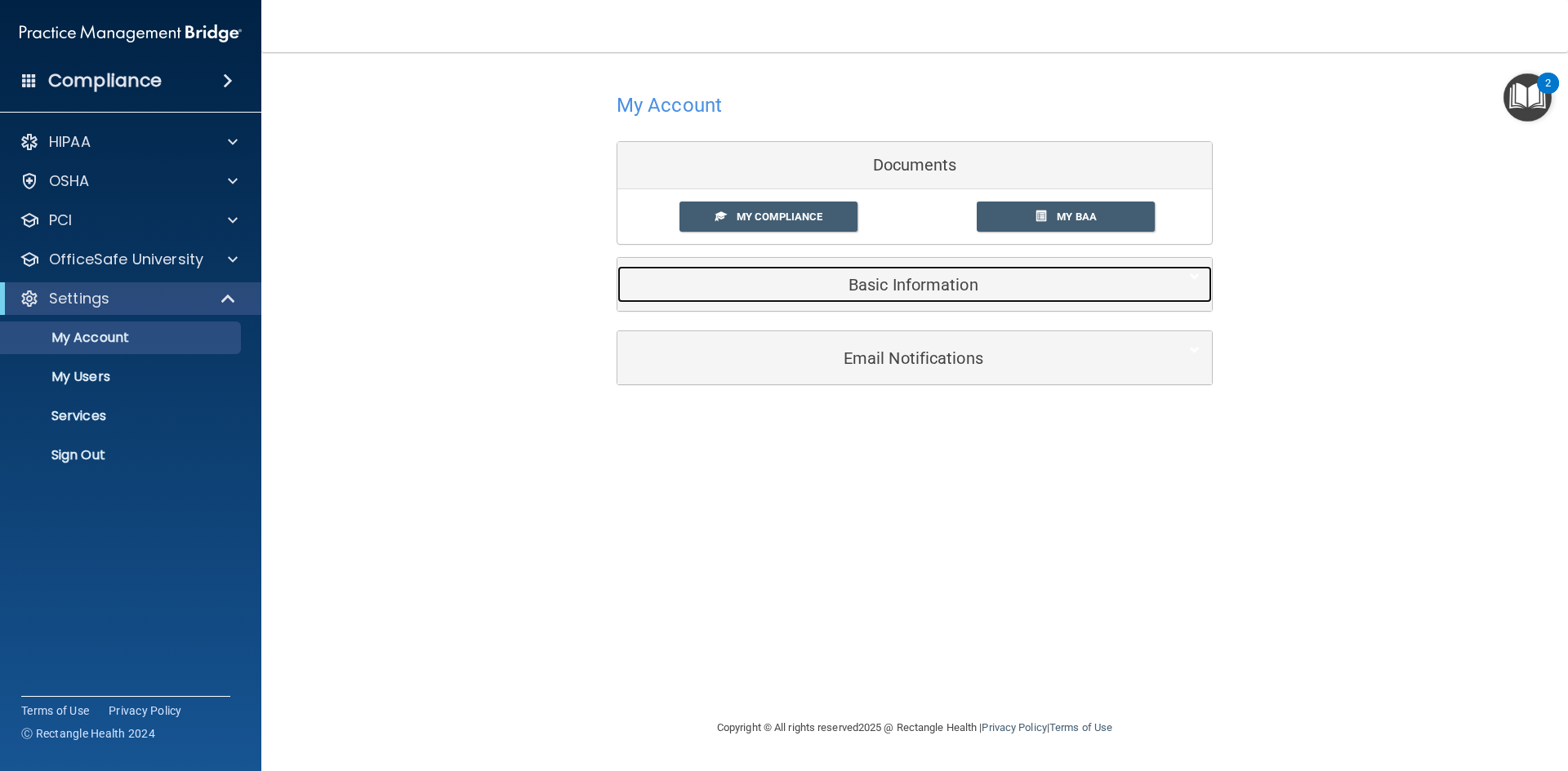
click at [931, 286] on h5 "Basic Information" at bounding box center [889, 285] width 521 height 18
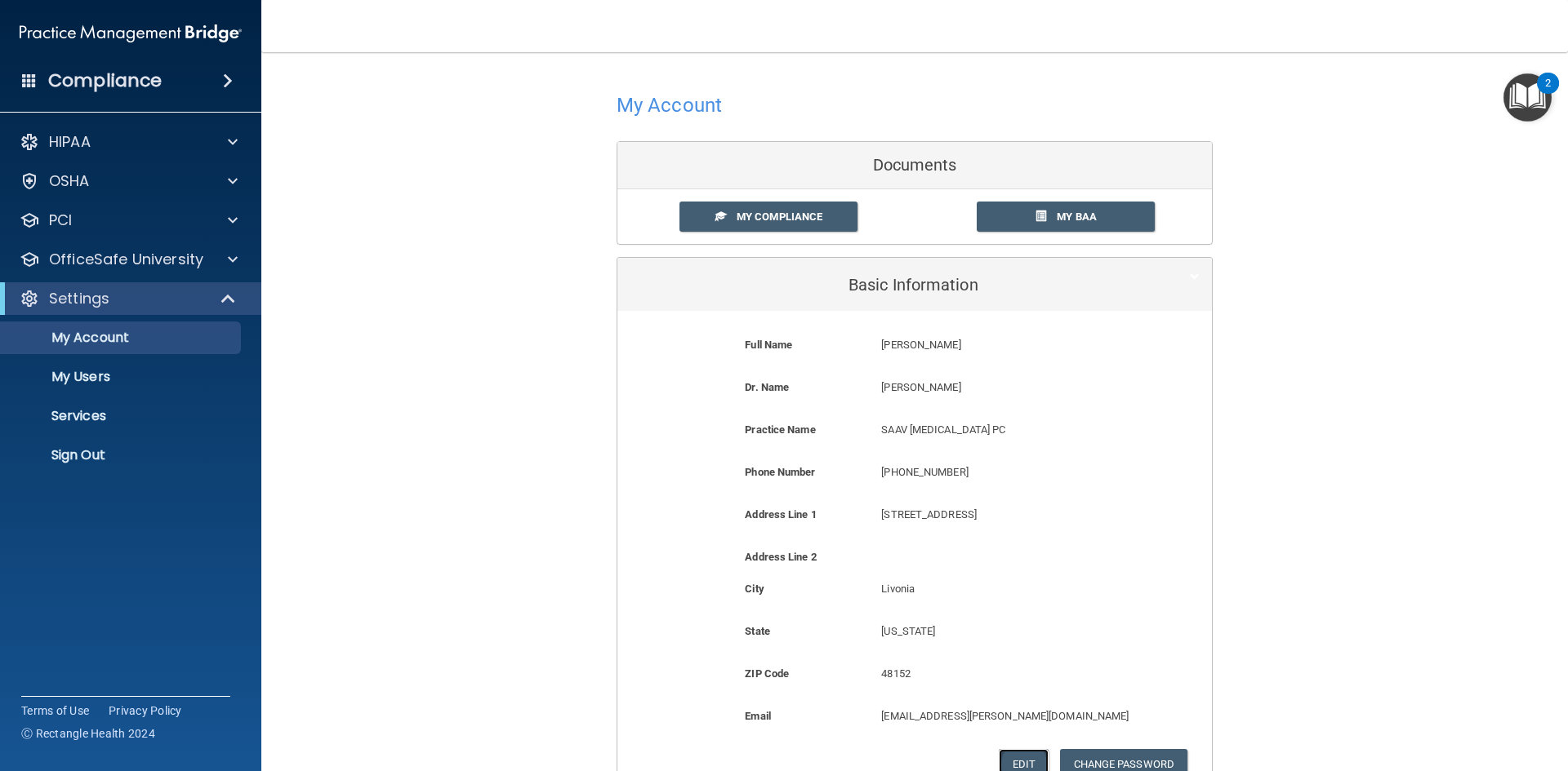
click at [1019, 750] on button "Edit" at bounding box center [1024, 765] width 50 height 30
select select "22"
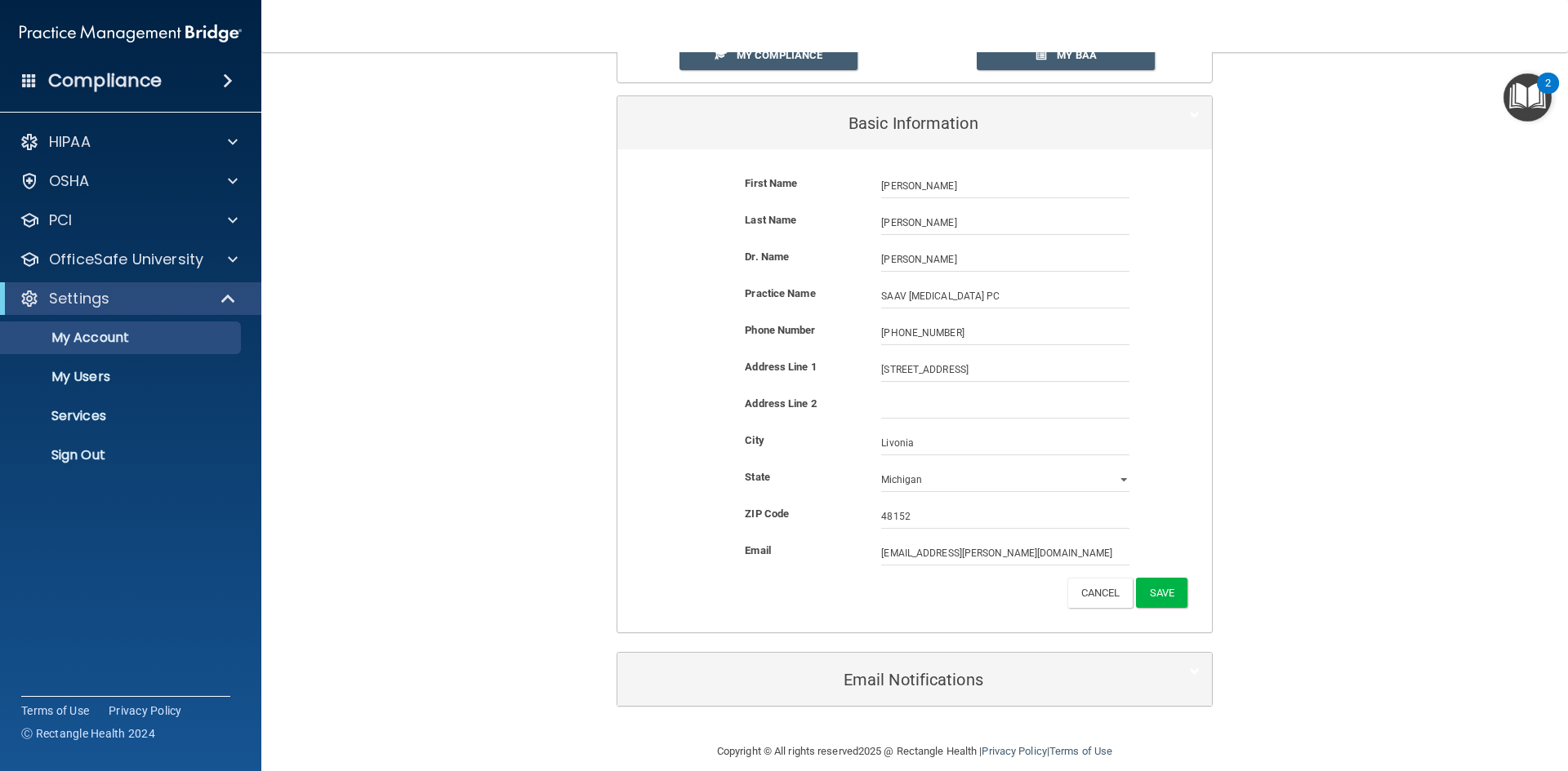
scroll to position [163, 0]
click at [1106, 591] on button "Cancel" at bounding box center [1101, 592] width 66 height 30
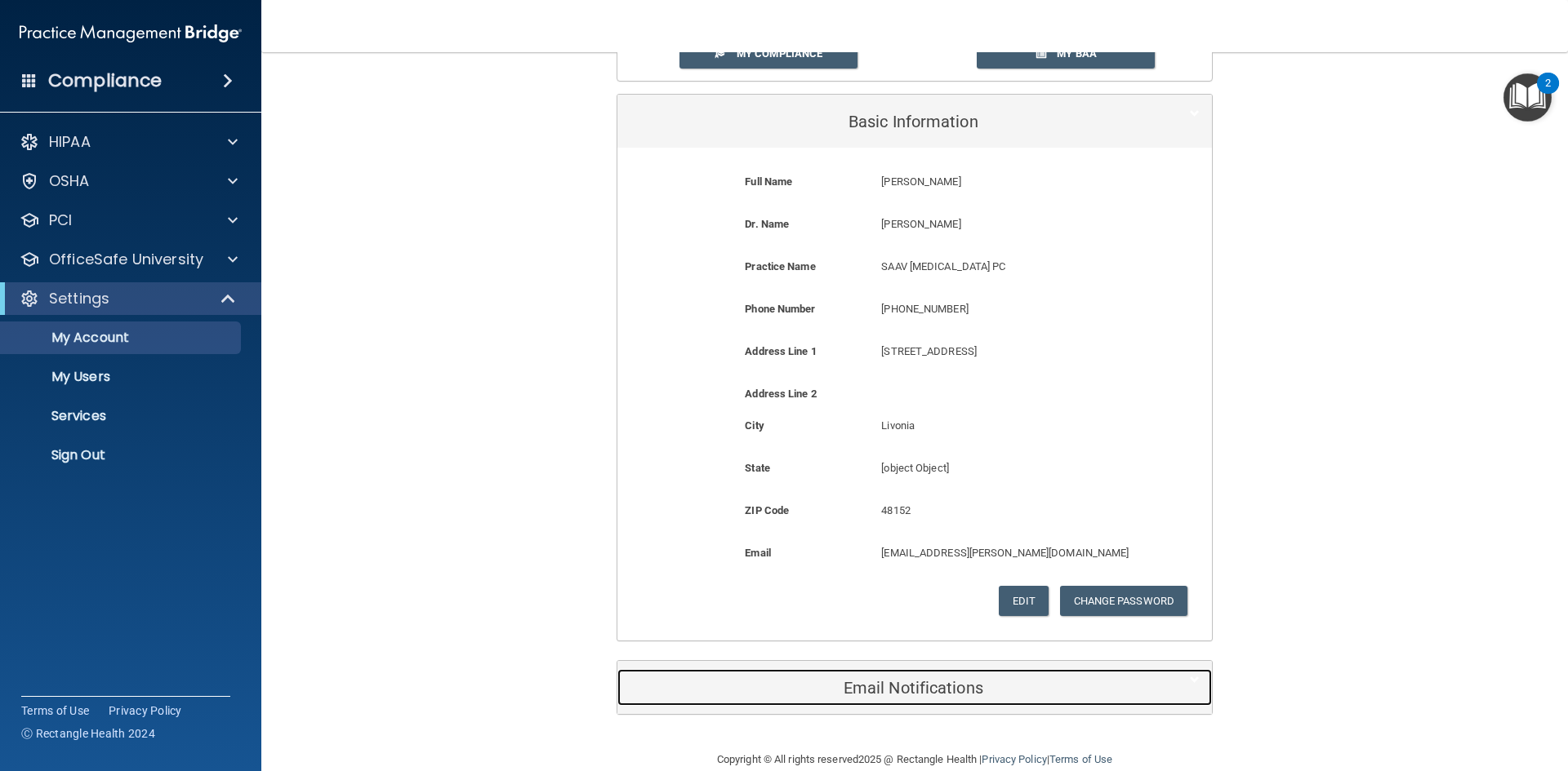
click at [946, 686] on h5 "Email Notifications" at bounding box center [889, 688] width 521 height 18
